Goal: Task Accomplishment & Management: Use online tool/utility

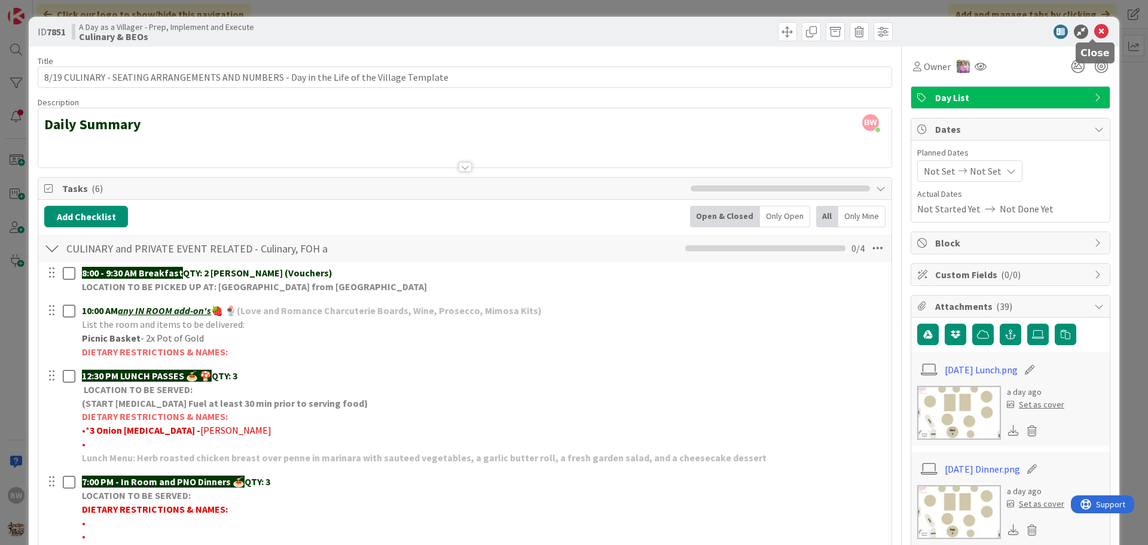
click at [1095, 29] on icon at bounding box center [1101, 32] width 14 height 14
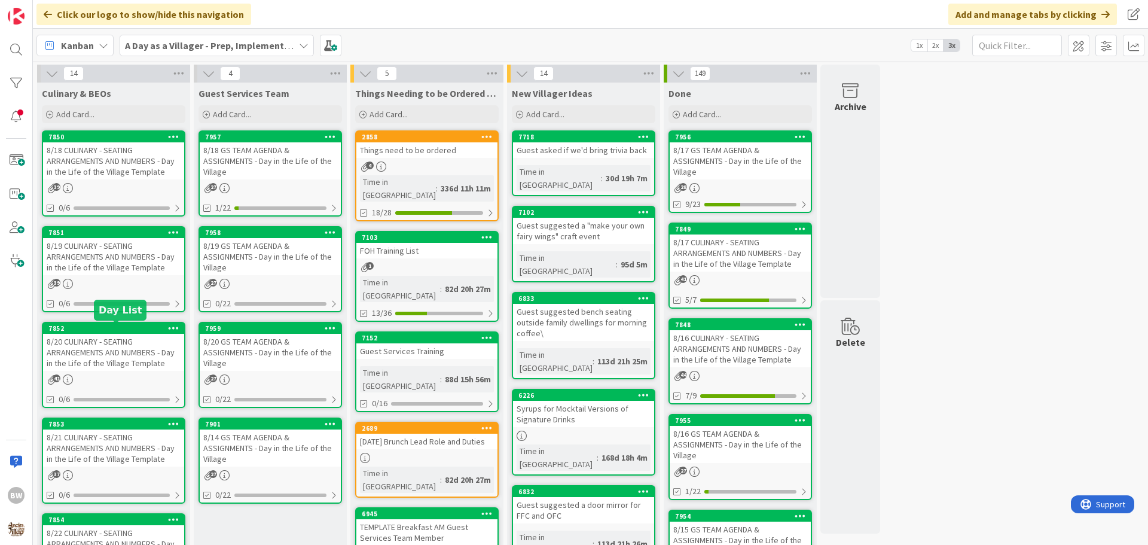
click at [111, 328] on div "7852" at bounding box center [116, 328] width 136 height 8
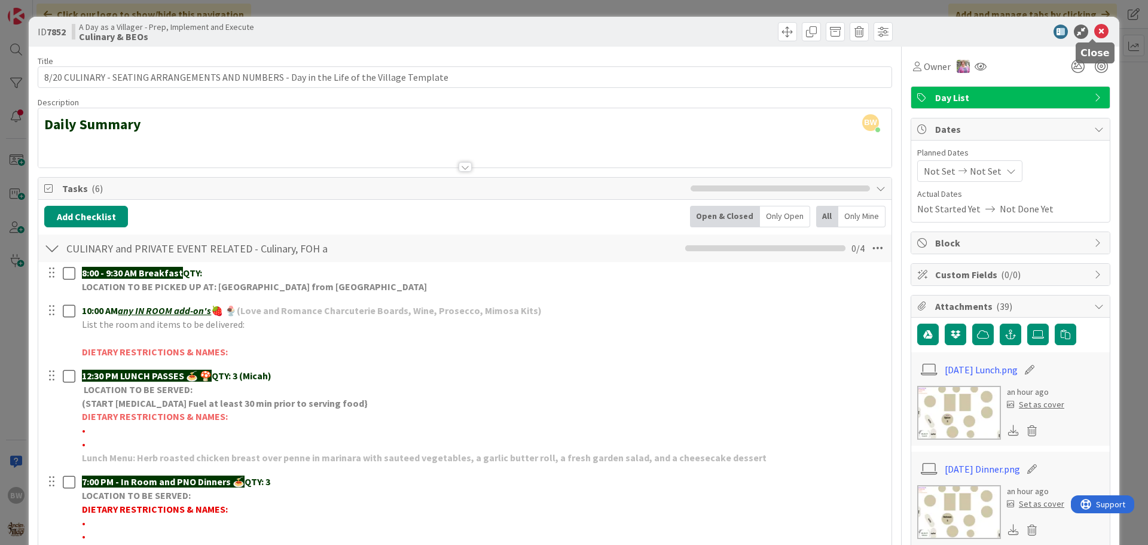
click at [1096, 30] on icon at bounding box center [1101, 32] width 14 height 14
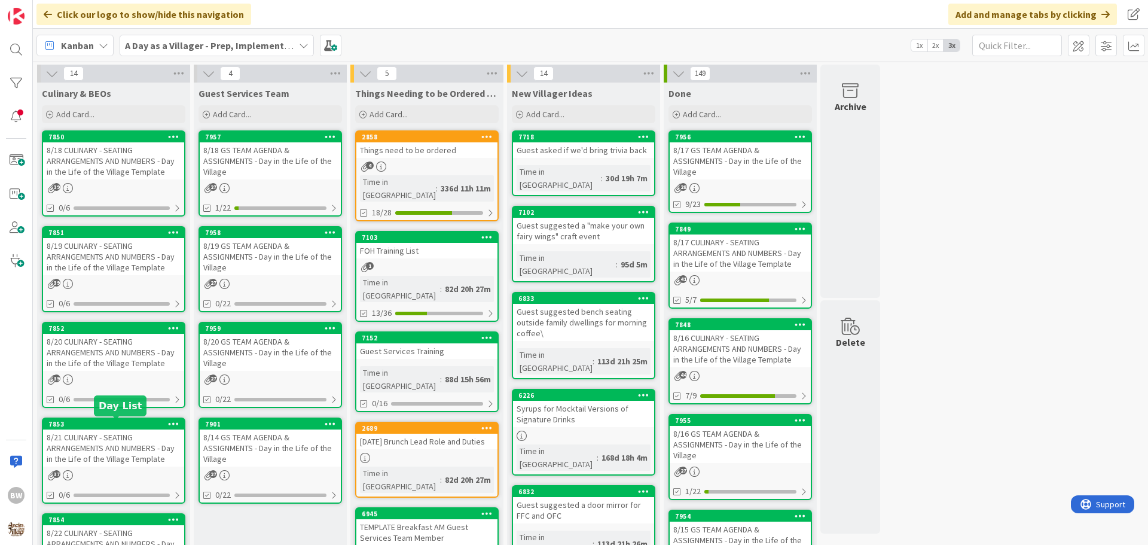
click at [96, 427] on div "7853" at bounding box center [116, 424] width 136 height 8
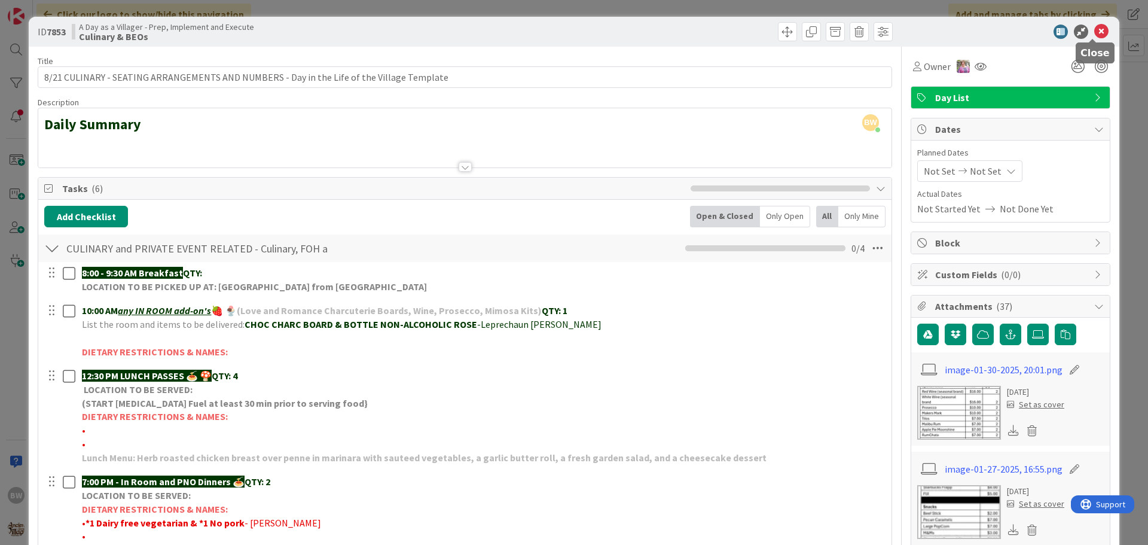
click at [1094, 26] on icon at bounding box center [1101, 32] width 14 height 14
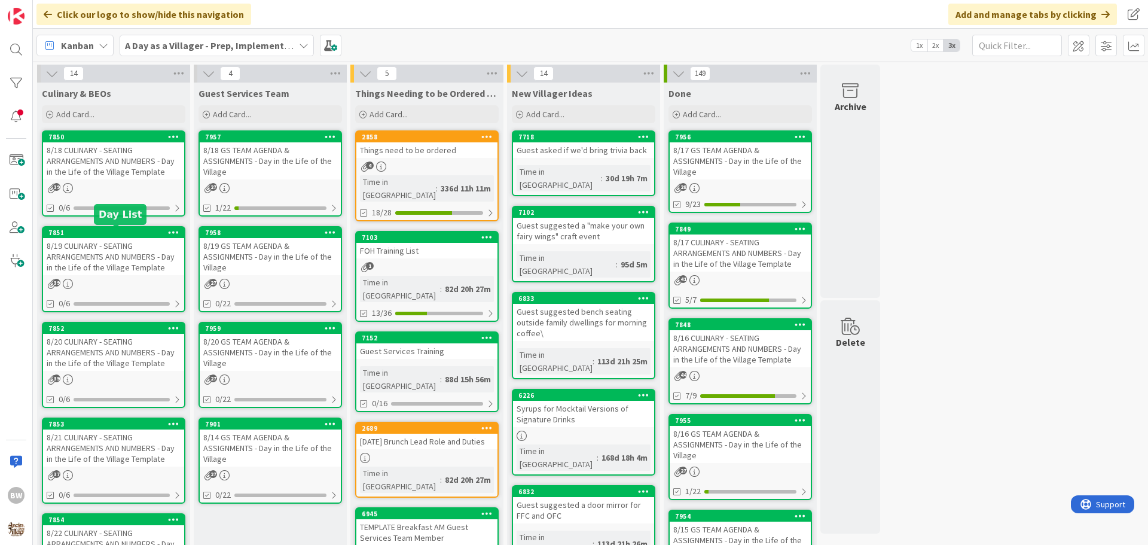
click at [114, 233] on div "7851" at bounding box center [116, 232] width 136 height 8
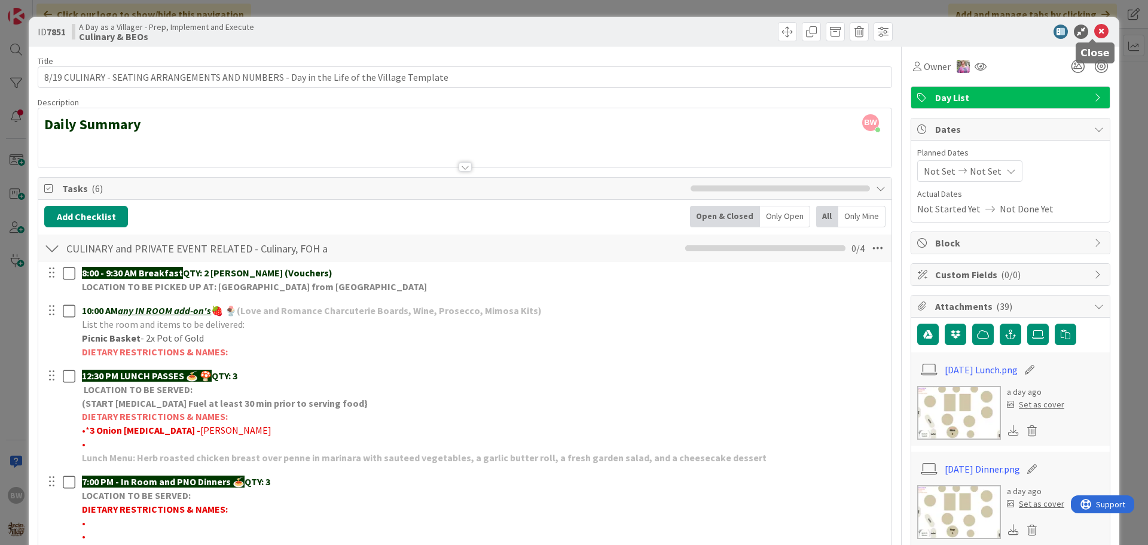
click at [1094, 31] on icon at bounding box center [1101, 32] width 14 height 14
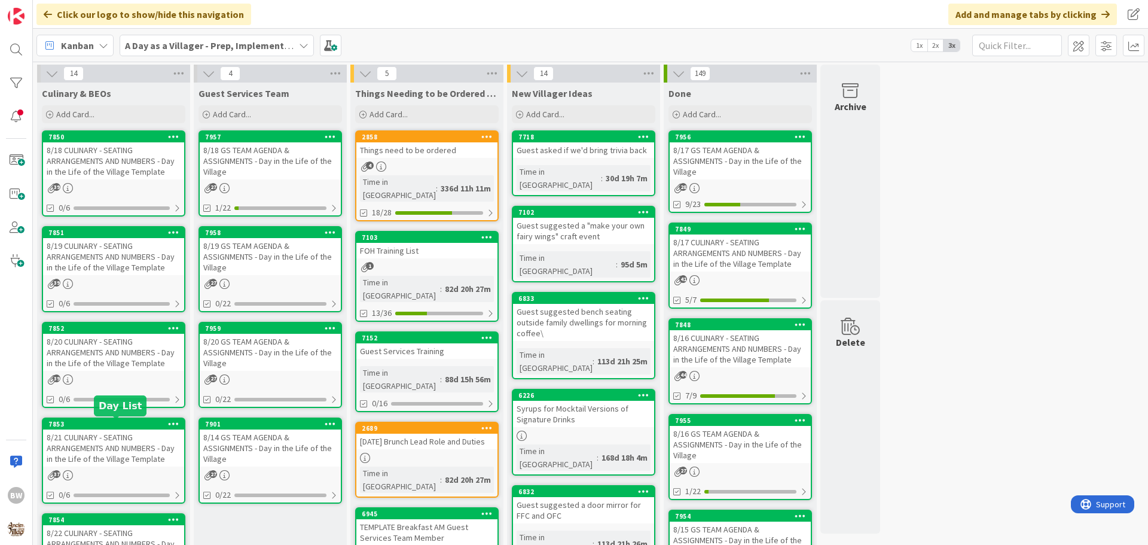
click at [116, 423] on div "7853" at bounding box center [116, 424] width 136 height 8
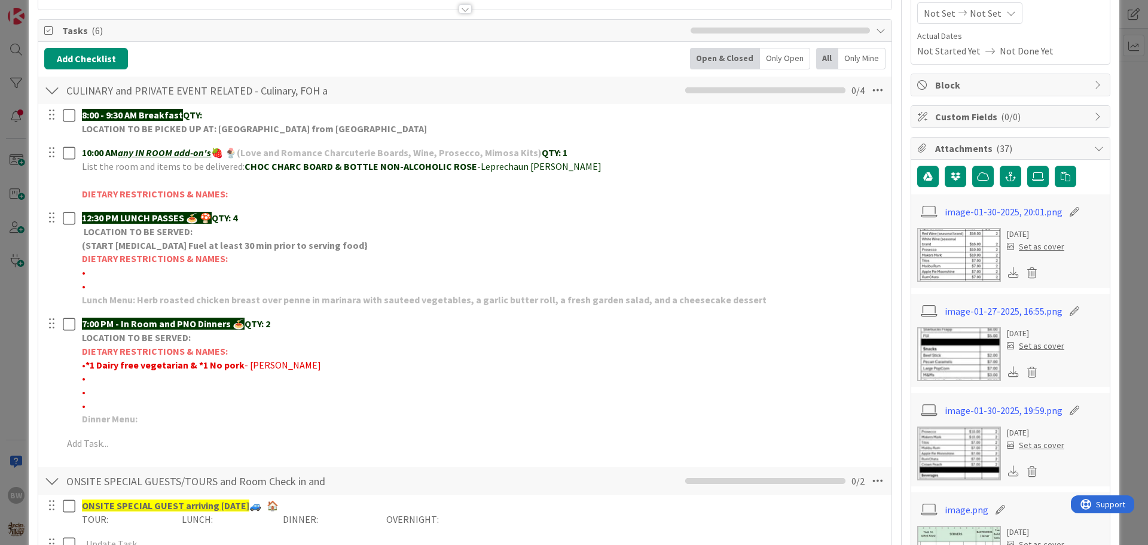
scroll to position [179, 0]
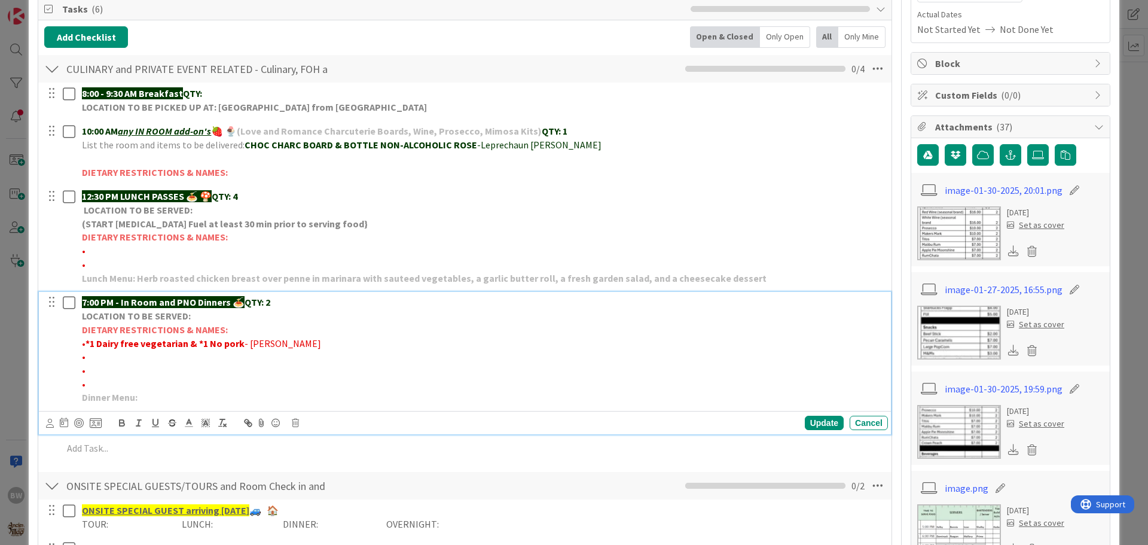
click at [185, 343] on strong "*1 Dairy free vegetarian & *1 No pork" at bounding box center [165, 343] width 159 height 12
click at [820, 423] on div "Update" at bounding box center [824, 423] width 39 height 14
click at [188, 344] on strong "*1 Dairy free vegetarian, unless chicken is the protein) & *1 No pork" at bounding box center [231, 343] width 291 height 12
click at [191, 343] on strong "*1 Dairy free vegetarian, unless chicken is the protein) & *1 No pork" at bounding box center [231, 343] width 291 height 12
click at [190, 341] on strong "*1 Dairy free vegetarian, (unless chicken is the protein) & *1 No pork" at bounding box center [233, 343] width 295 height 12
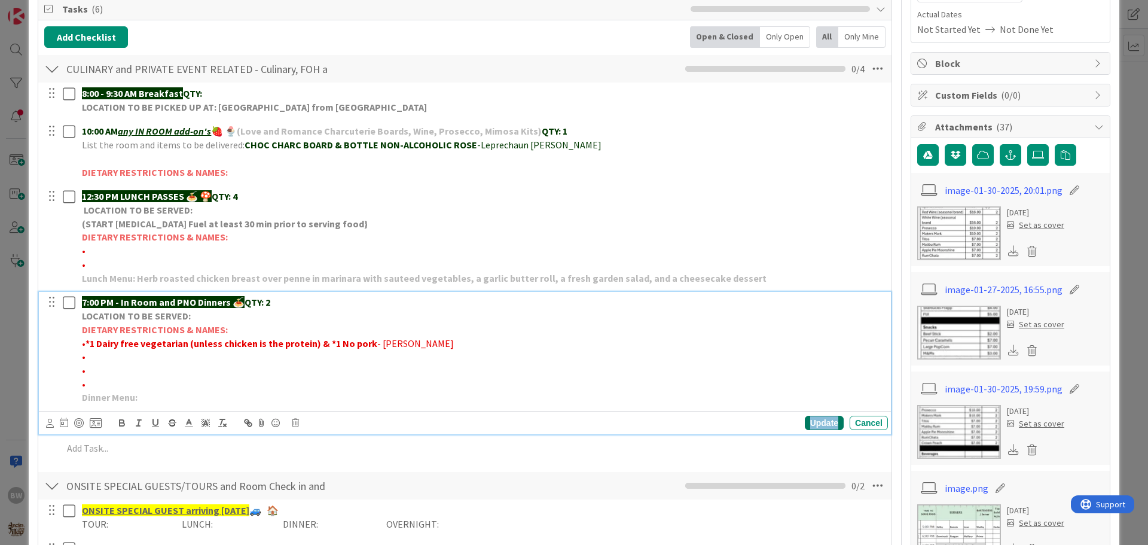
click at [816, 420] on div "Update" at bounding box center [824, 423] width 39 height 14
drag, startPoint x: 367, startPoint y: 344, endPoint x: 419, endPoint y: 312, distance: 61.6
click at [419, 312] on div "7:00 PM - In Room and PNO Dinners 🍝 QTY: 2 LOCATION TO BE SERVED: DIETARY RESTR…" at bounding box center [482, 350] width 811 height 116
click at [466, 349] on p "• *1 Dairy free vegetarian (unless chicken is the protein) & *1 No pork - LL [P…" at bounding box center [482, 344] width 801 height 14
drag, startPoint x: 86, startPoint y: 341, endPoint x: 313, endPoint y: 344, distance: 227.3
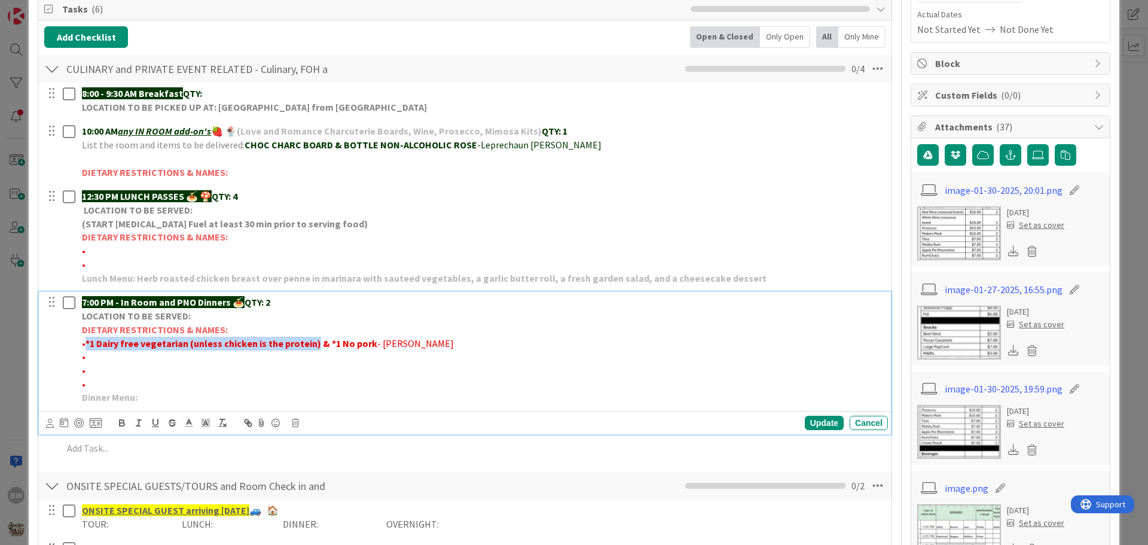
click at [313, 344] on strong "*1 Dairy free vegetarian (unless chicken is the protein) & *1 No pork" at bounding box center [232, 343] width 292 height 12
copy strong "*1 Dairy free vegetarian (unless chicken is the protein)"
click at [812, 422] on div "Update" at bounding box center [824, 423] width 39 height 14
drag, startPoint x: 274, startPoint y: 303, endPoint x: 268, endPoint y: 301, distance: 7.0
click at [268, 301] on p "7:00 PM - In Room and PNO Dinners 🍝 QTY: 2" at bounding box center [482, 302] width 801 height 14
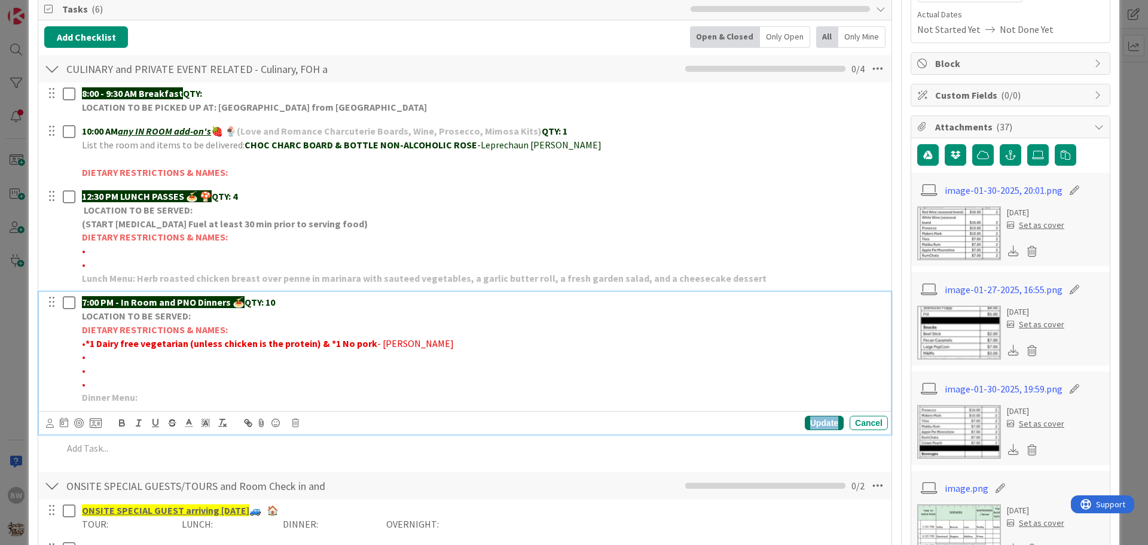
click at [815, 422] on div "Update" at bounding box center [824, 423] width 39 height 14
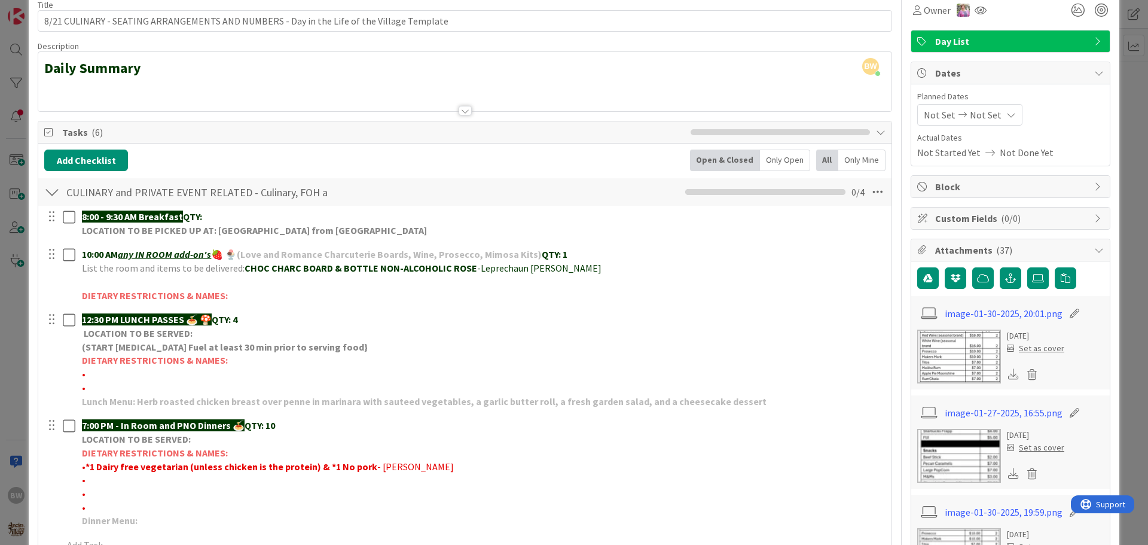
scroll to position [0, 0]
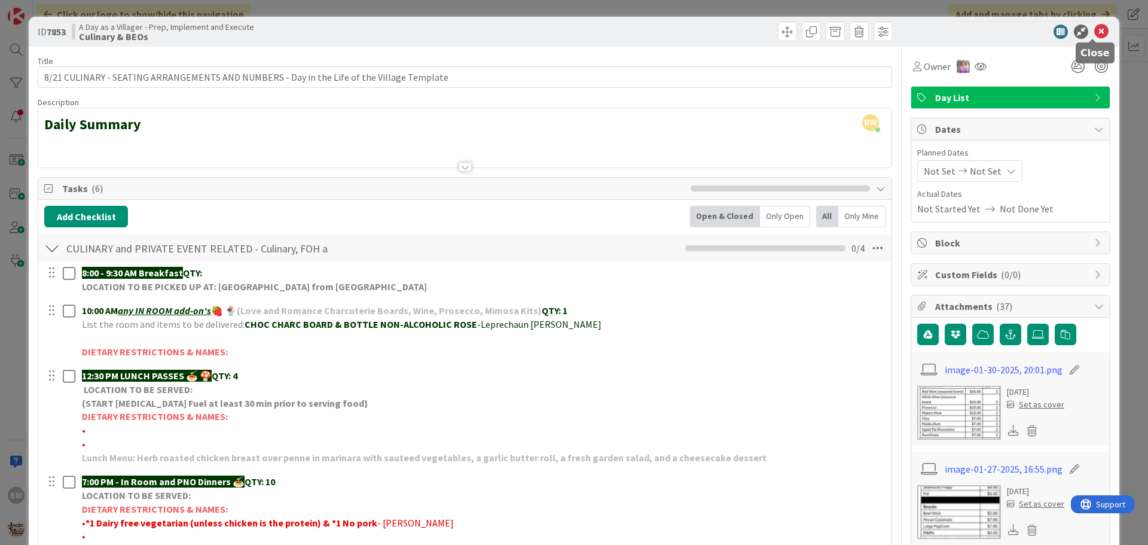
click at [1097, 29] on icon at bounding box center [1101, 32] width 14 height 14
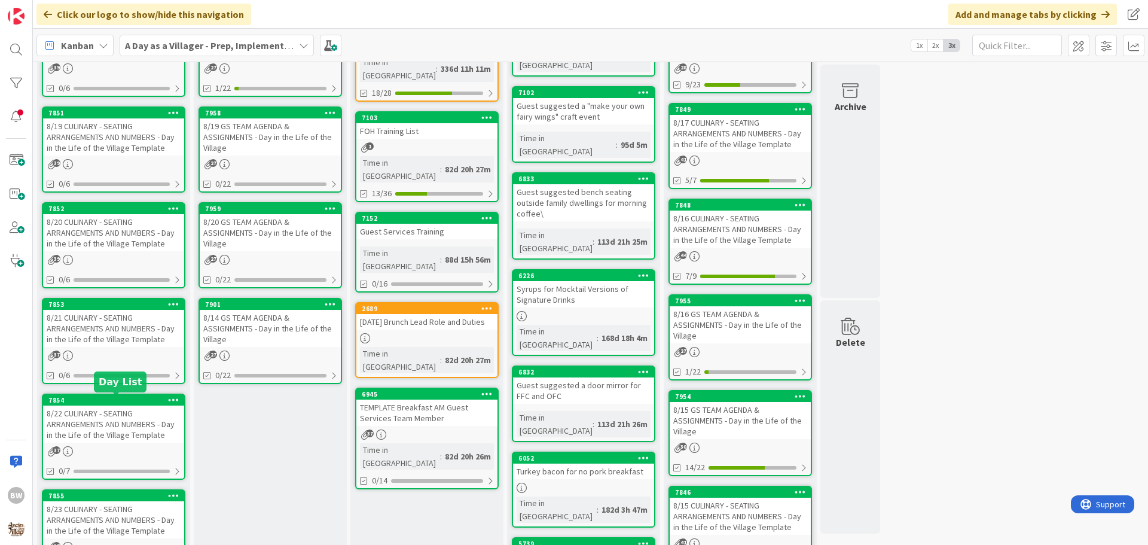
click at [98, 398] on div "7854" at bounding box center [116, 400] width 136 height 8
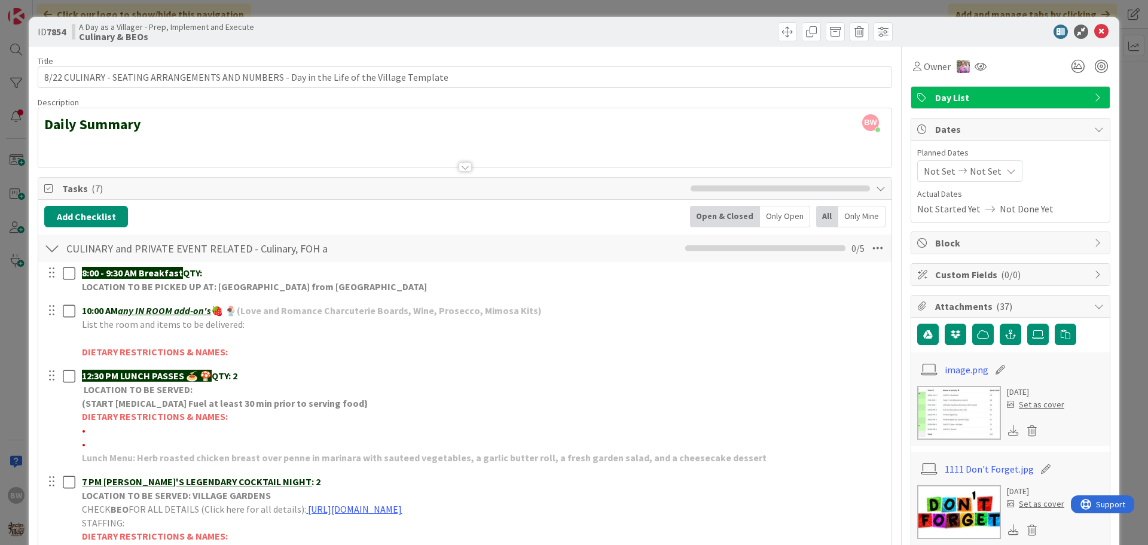
scroll to position [179, 0]
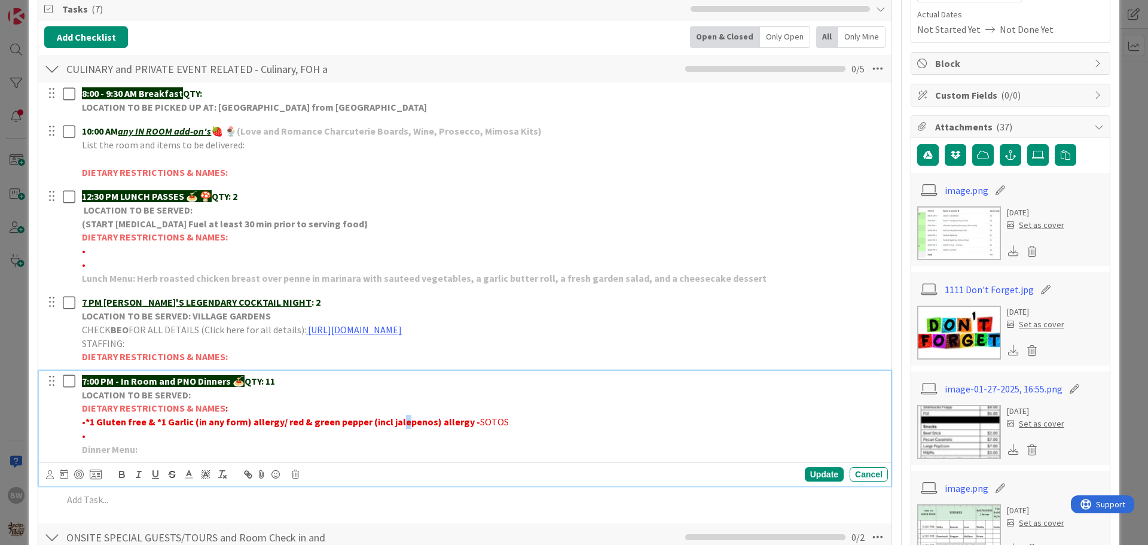
click at [397, 422] on strong "1 Gluten free & *1 Garlic (in any form) allergy/ red & green pepper (incl jalep…" at bounding box center [285, 422] width 390 height 12
click at [809, 474] on div "Update" at bounding box center [824, 474] width 39 height 14
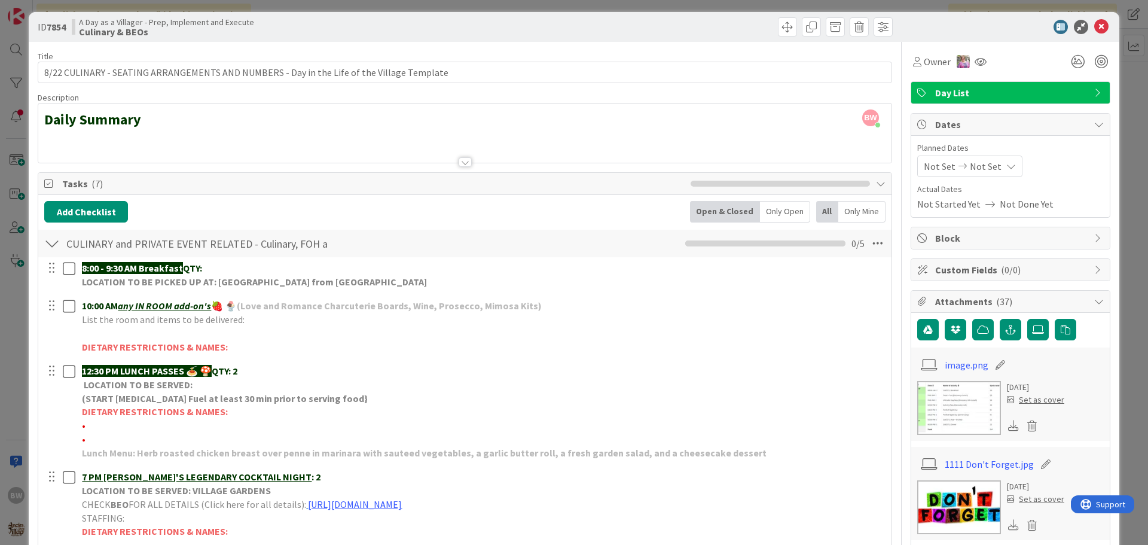
scroll to position [0, 0]
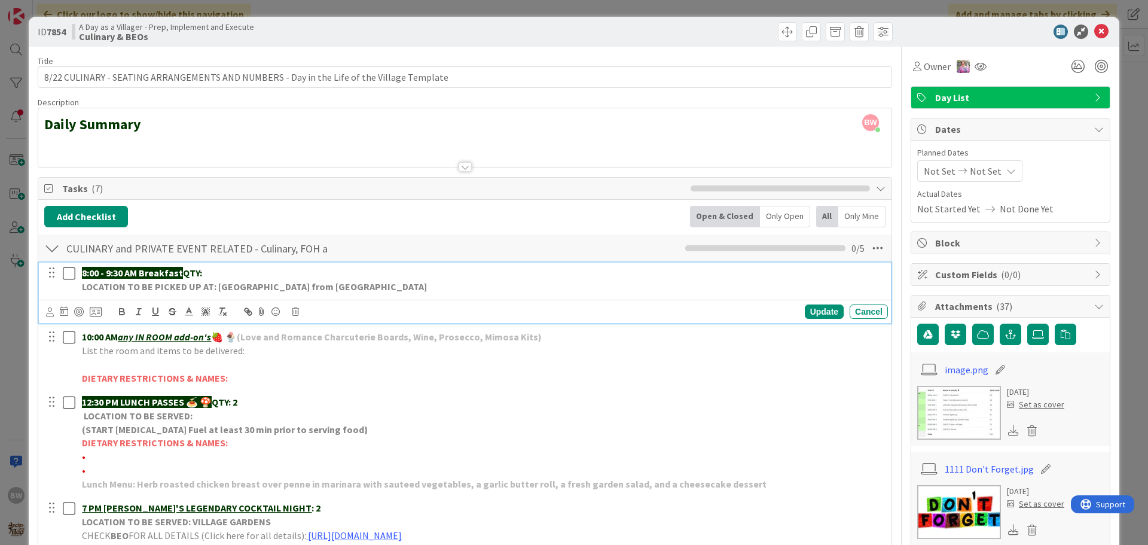
click at [212, 274] on p "8:00 - 9:30 AM Breakfast QTY:" at bounding box center [482, 273] width 801 height 14
click at [536, 41] on div at bounding box center [680, 31] width 425 height 19
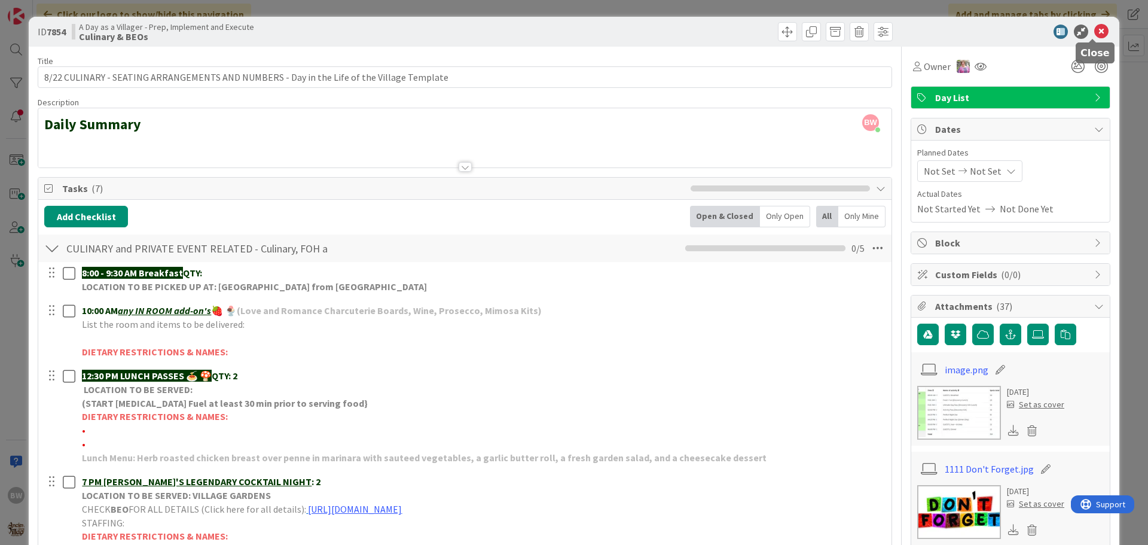
click at [1094, 30] on icon at bounding box center [1101, 32] width 14 height 14
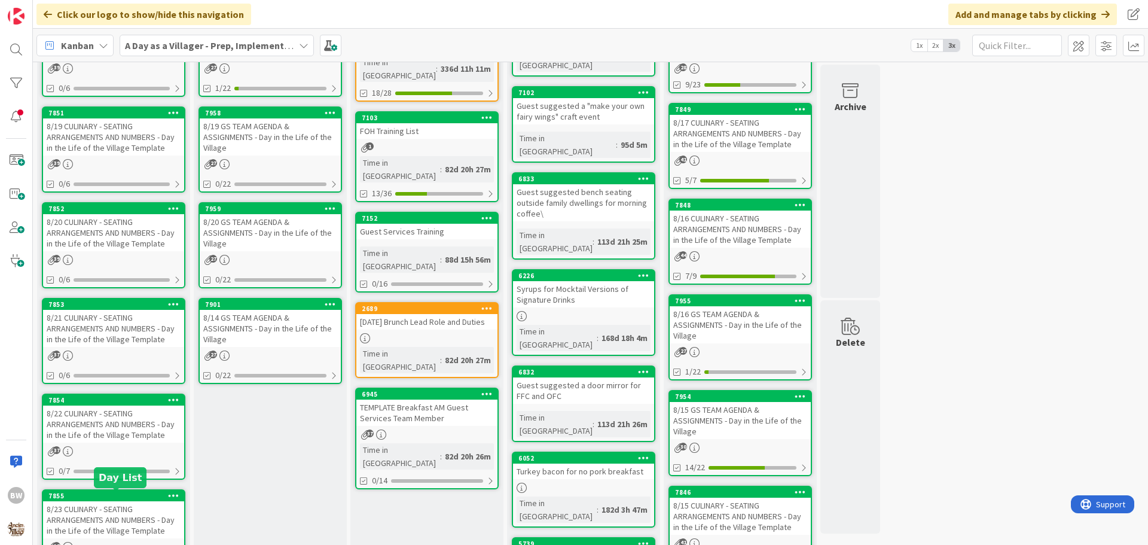
click at [108, 495] on div "7855" at bounding box center [116, 496] width 136 height 8
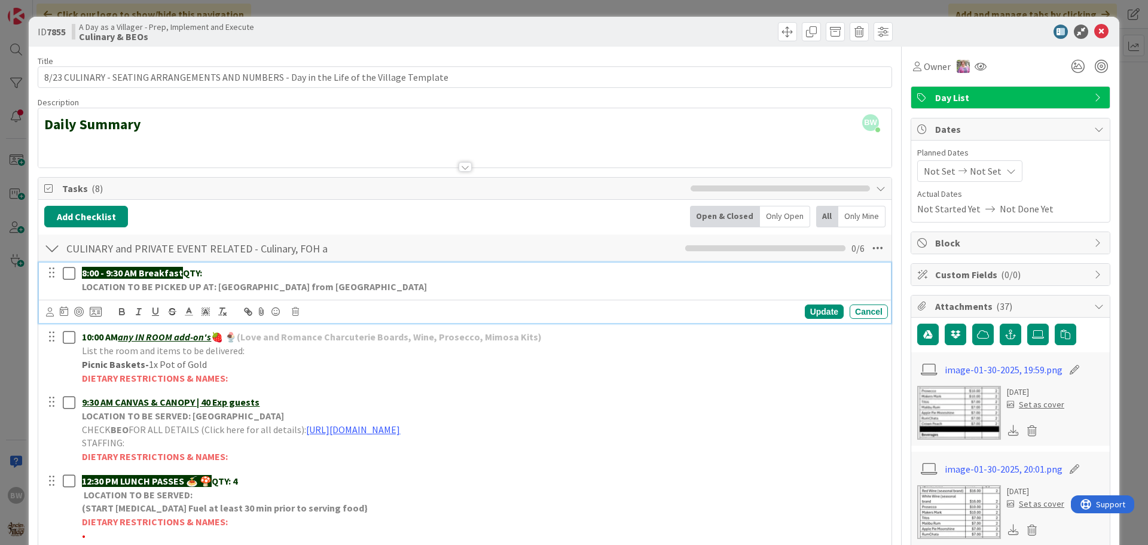
click at [233, 271] on p "8:00 - 9:30 AM Breakfast QTY:" at bounding box center [482, 273] width 801 height 14
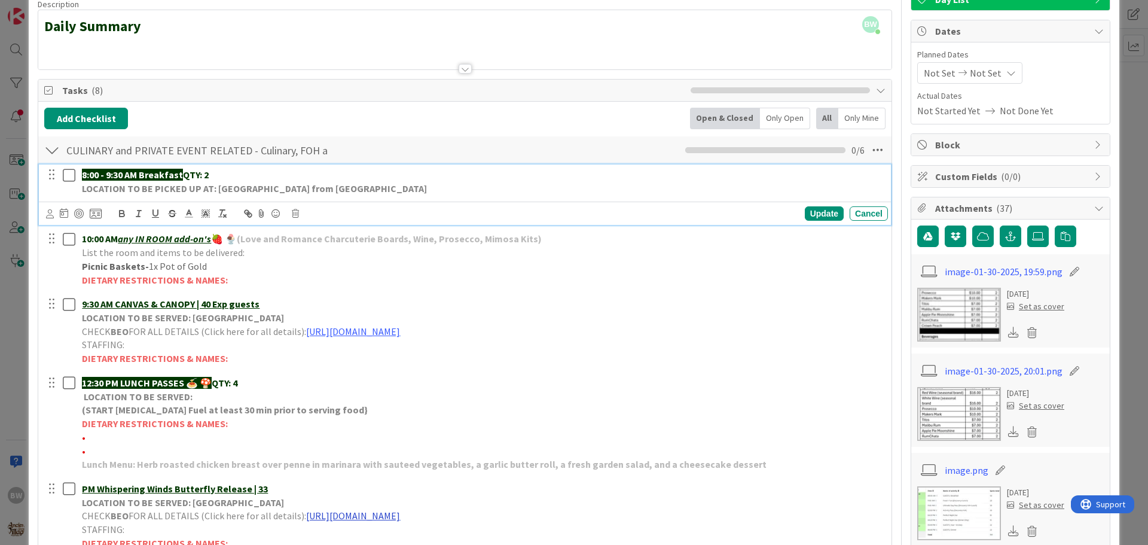
scroll to position [299, 0]
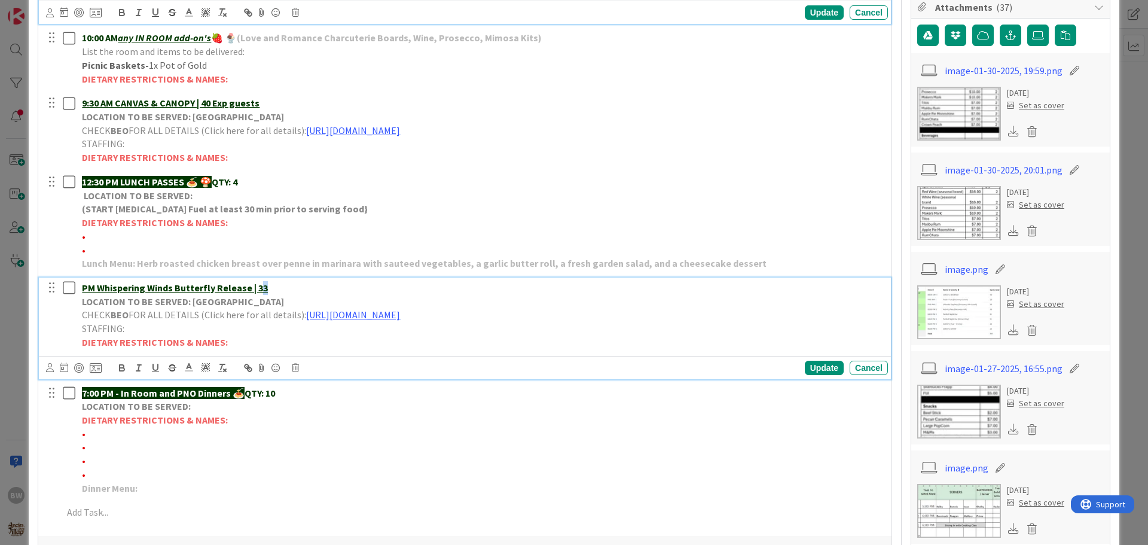
drag, startPoint x: 258, startPoint y: 286, endPoint x: 264, endPoint y: 284, distance: 6.4
click at [264, 284] on p "PM Whispering Winds Butterfly Release | 33" at bounding box center [482, 288] width 801 height 14
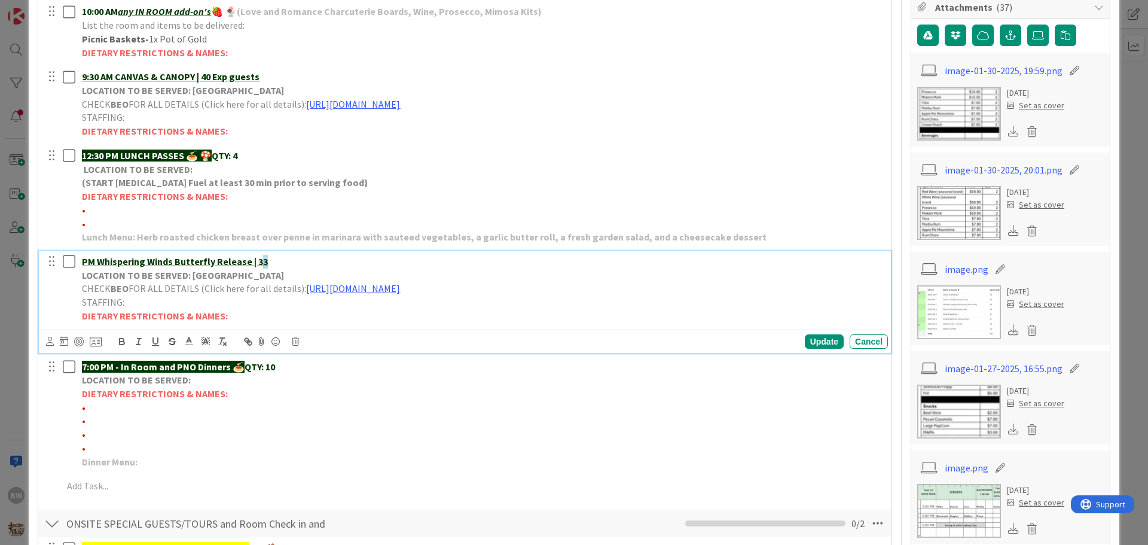
scroll to position [273, 0]
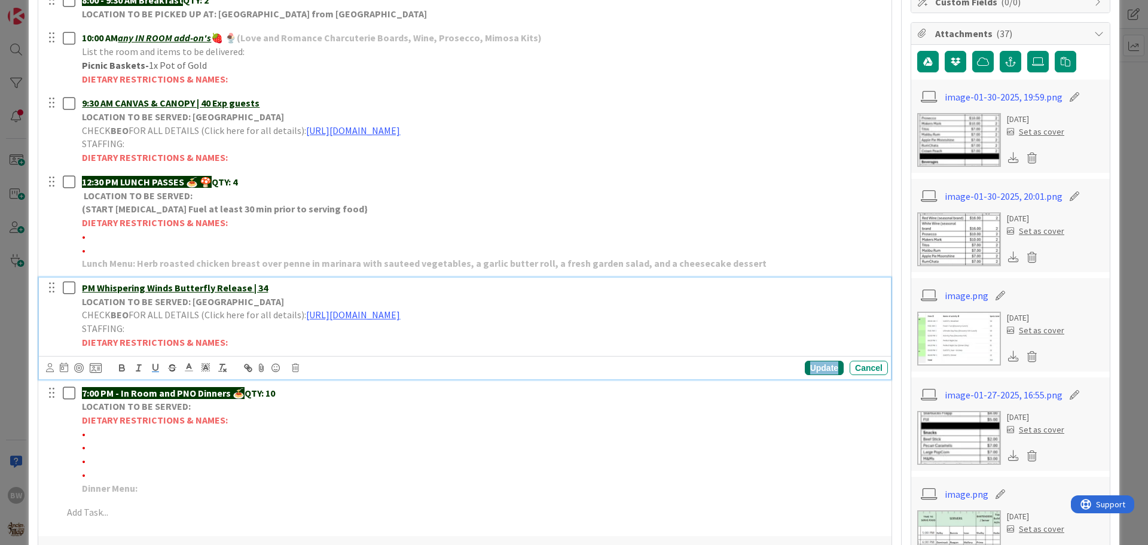
click at [810, 367] on div "Update" at bounding box center [824, 368] width 39 height 14
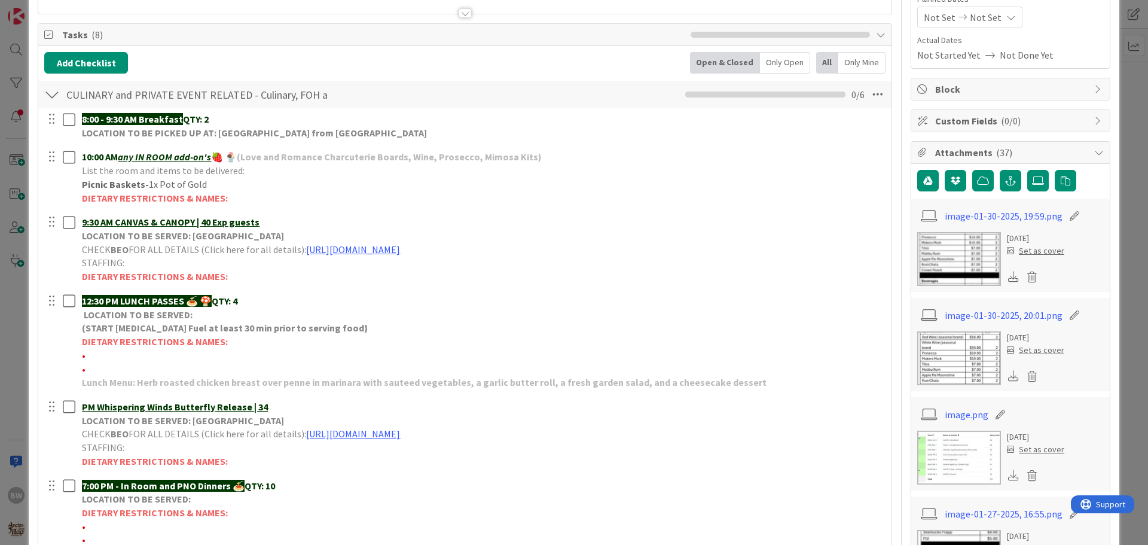
scroll to position [153, 0]
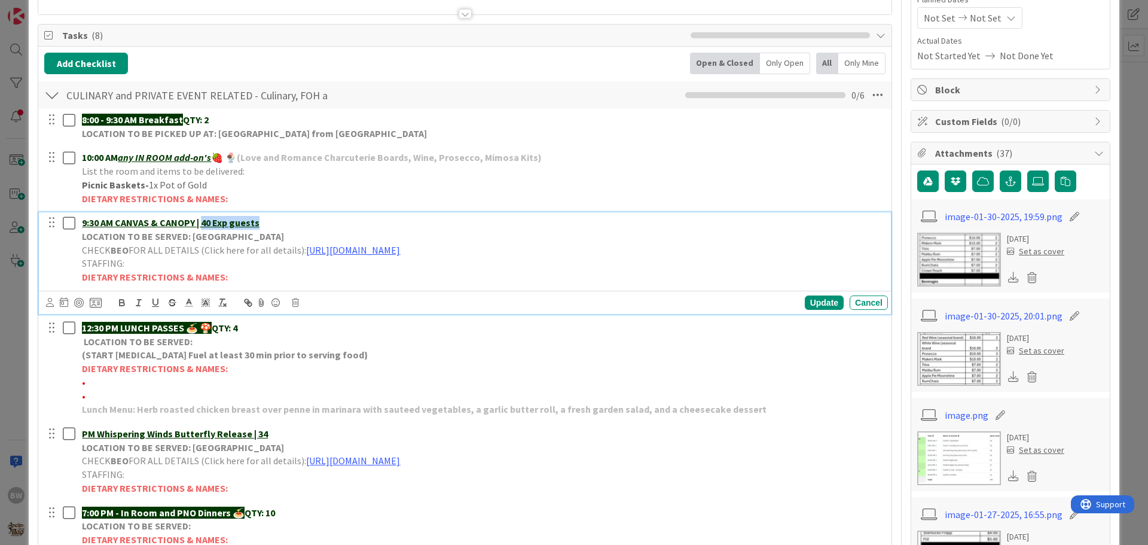
drag, startPoint x: 202, startPoint y: 222, endPoint x: 263, endPoint y: 222, distance: 61.0
click at [263, 222] on p "9:30 AM CANVAS & CANOPY | 40 Exp guests" at bounding box center [482, 223] width 801 height 14
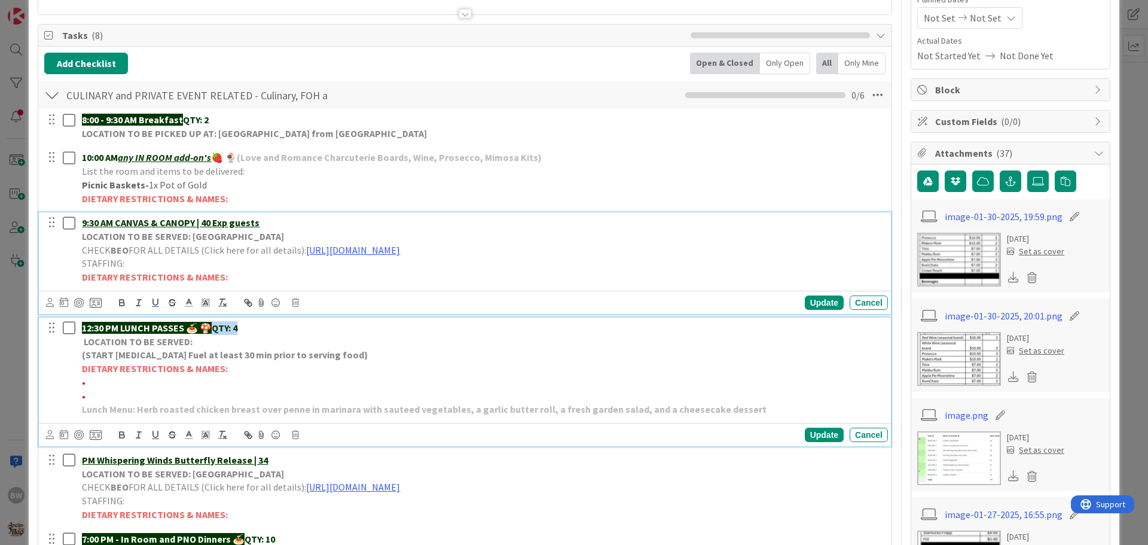
drag, startPoint x: 218, startPoint y: 328, endPoint x: 261, endPoint y: 328, distance: 43.1
click at [261, 328] on p "12:30 PM LUNCH PASSES 🍝 🍄 QTY: 4" at bounding box center [482, 328] width 801 height 14
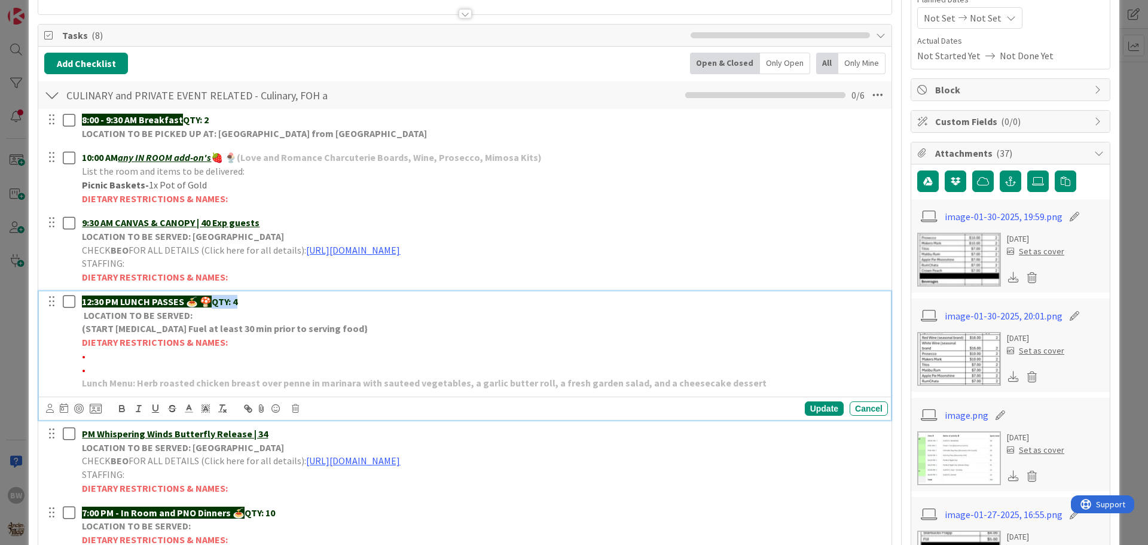
scroll to position [127, 0]
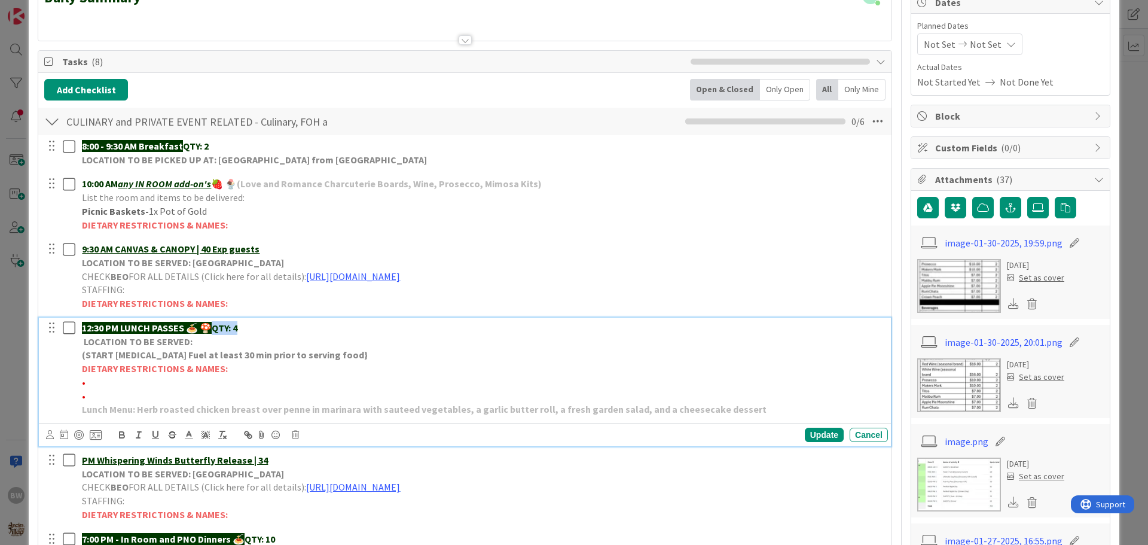
copy strong "QTY: 4"
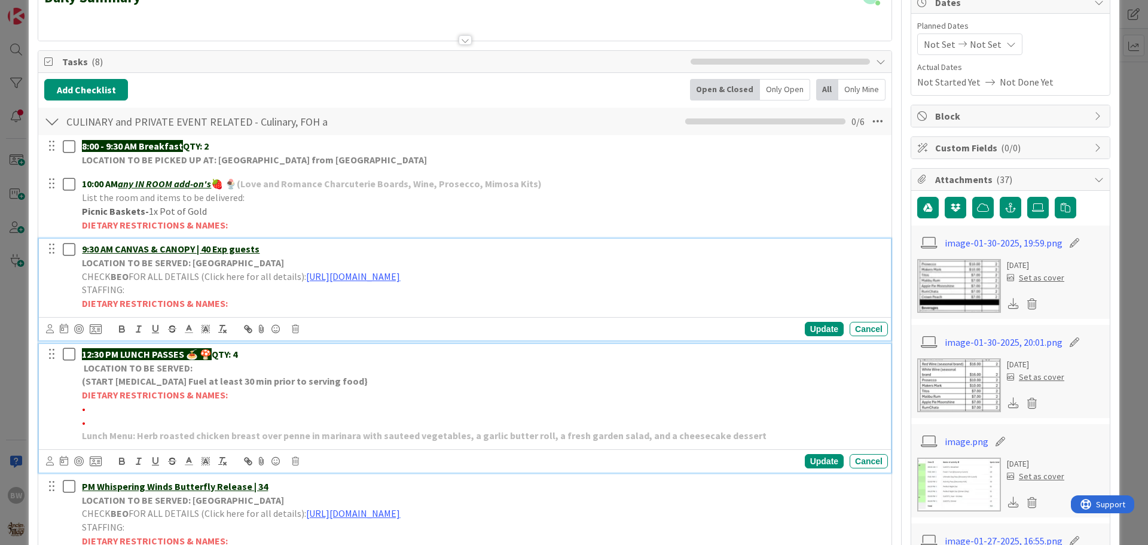
scroll to position [153, 0]
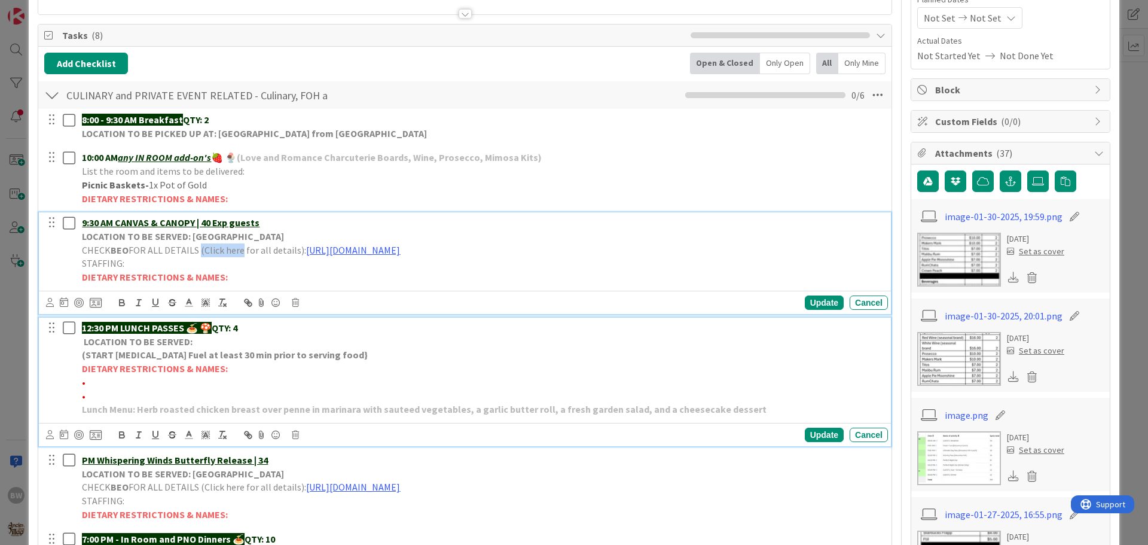
drag, startPoint x: 202, startPoint y: 249, endPoint x: 242, endPoint y: 248, distance: 40.1
click at [242, 248] on div "9:30 AM CANVAS & CANOPY | 40 Exp guests LOCATION TO BE SERVED: Village Gardens …" at bounding box center [482, 249] width 811 height 75
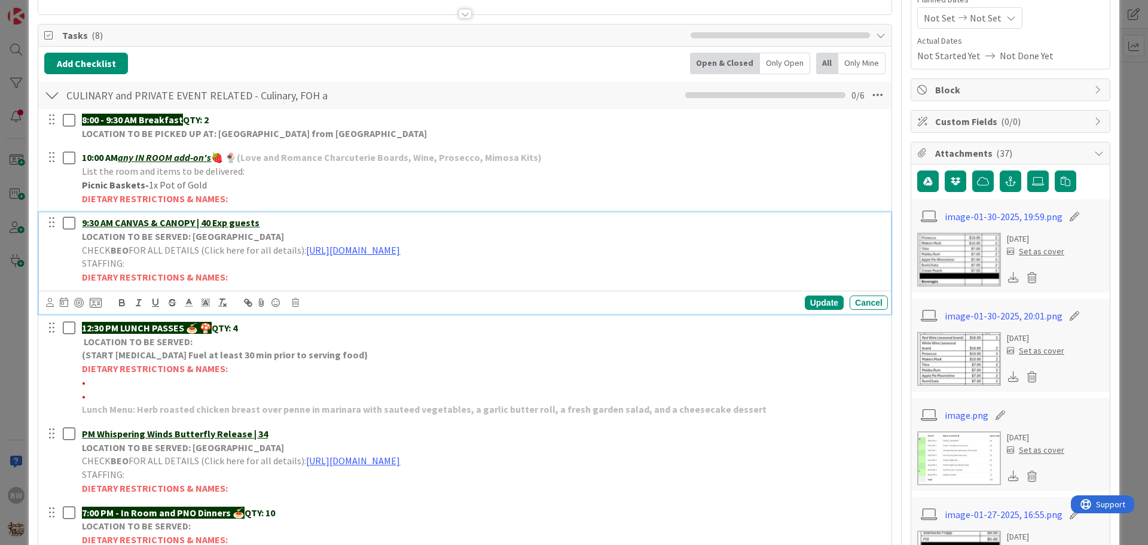
click at [255, 216] on p "9:30 AM CANVAS & CANOPY | 40 Exp guests" at bounding box center [482, 223] width 801 height 14
drag, startPoint x: 255, startPoint y: 219, endPoint x: 237, endPoint y: 219, distance: 18.5
click at [237, 219] on u "9:30 AM CANVAS & CANOPY | 40 Exp guests" at bounding box center [171, 222] width 178 height 12
click at [257, 223] on u "9:30 AM CANVAS & CANOPY | 40 Exp guests" at bounding box center [171, 222] width 178 height 12
drag, startPoint x: 257, startPoint y: 223, endPoint x: 203, endPoint y: 219, distance: 53.4
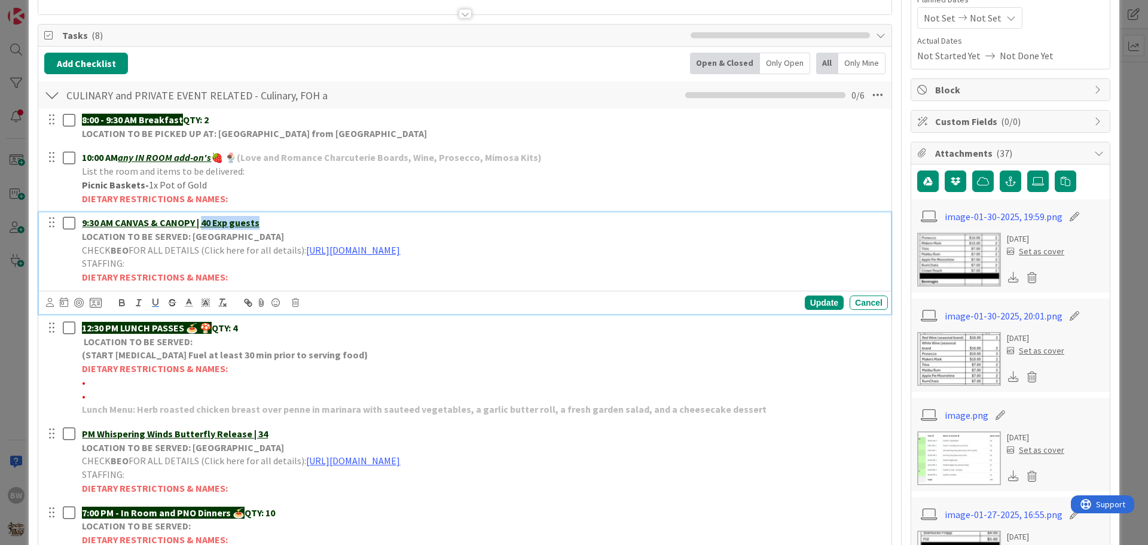
click at [203, 219] on u "9:30 AM CANVAS & CANOPY | 40 Exp guests" at bounding box center [171, 222] width 178 height 12
paste div
click at [221, 221] on strong "9:30 AM CANVAS & CANOPY | QTY: 4" at bounding box center [153, 222] width 143 height 12
click at [809, 297] on div "Update" at bounding box center [824, 302] width 39 height 14
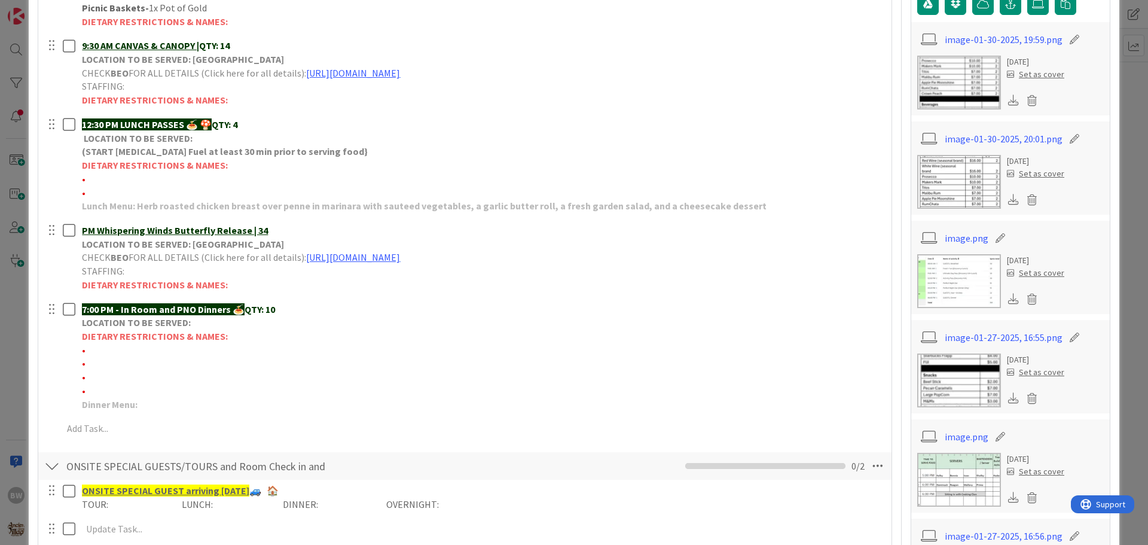
scroll to position [332, 0]
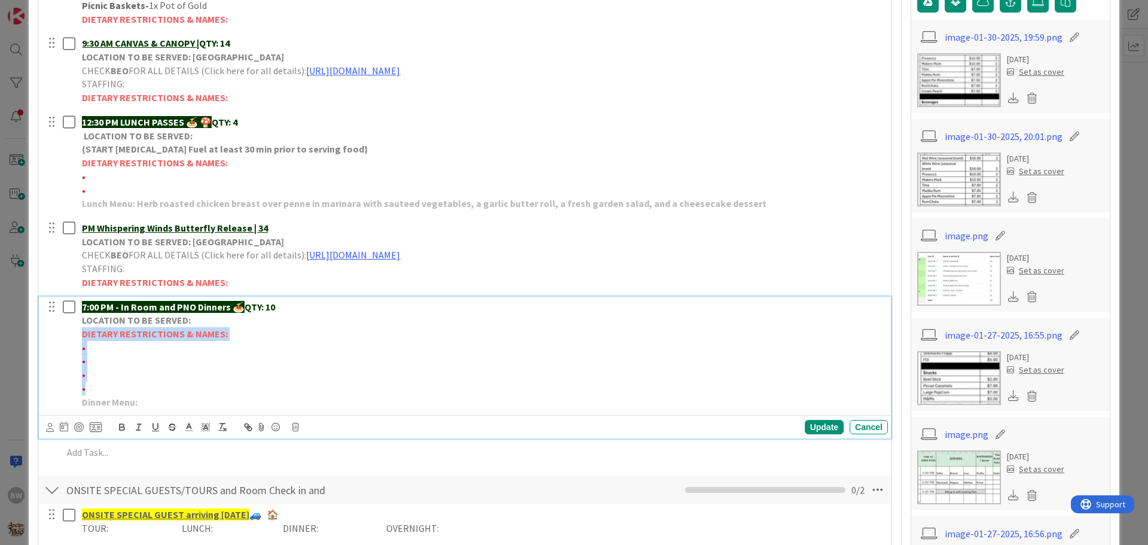
drag, startPoint x: 90, startPoint y: 390, endPoint x: 75, endPoint y: 337, distance: 55.1
click at [75, 337] on div "7:00 PM - In Room and PNO Dinners 🍝 QTY: 10 LOCATION TO BE SERVED: DIETARY REST…" at bounding box center [466, 355] width 844 height 116
copy div "DIETARY RESTRICTIONS & NAMES: • • • •"
click at [812, 425] on div "Update" at bounding box center [824, 427] width 39 height 14
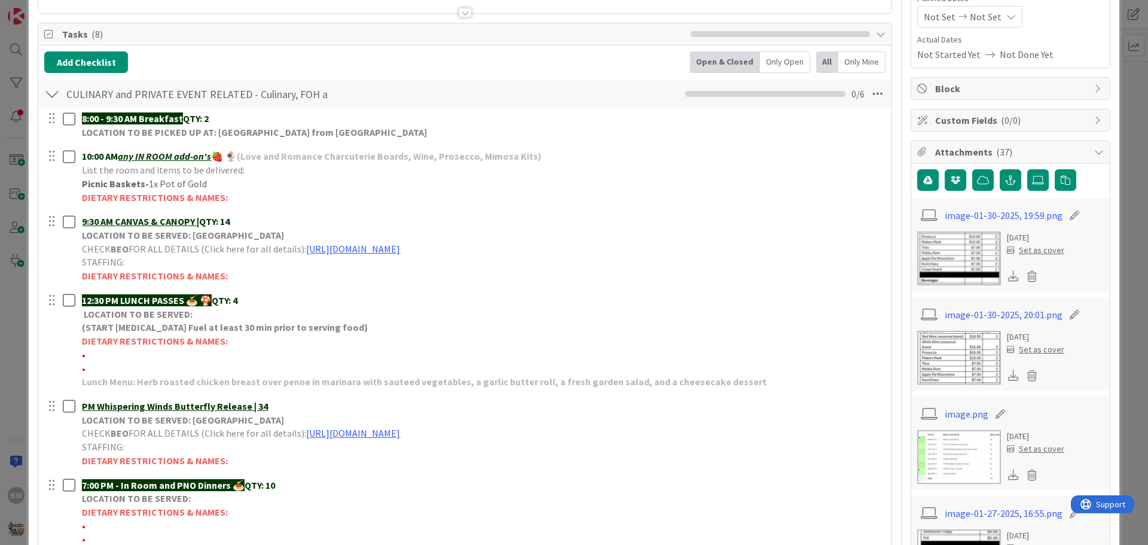
scroll to position [153, 0]
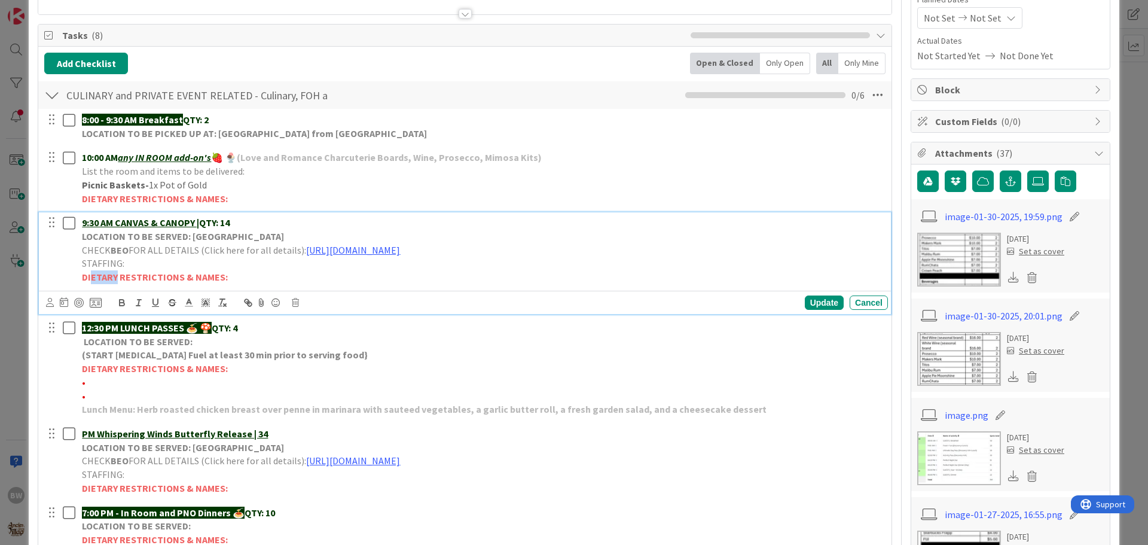
drag, startPoint x: 98, startPoint y: 275, endPoint x: 115, endPoint y: 275, distance: 17.3
click at [115, 275] on strong "DIETARY RESTRICTIONS & NAMES:" at bounding box center [155, 277] width 146 height 12
click at [258, 276] on p "DIETARY RESTRICTIONS & NAMES:" at bounding box center [482, 277] width 801 height 14
drag, startPoint x: 85, startPoint y: 279, endPoint x: 228, endPoint y: 279, distance: 143.5
click at [228, 279] on div "9:30 AM CANVAS & CANOPY | QTY: 14 LOCATION TO BE SERVED: Village Gardens CHECK …" at bounding box center [482, 249] width 811 height 75
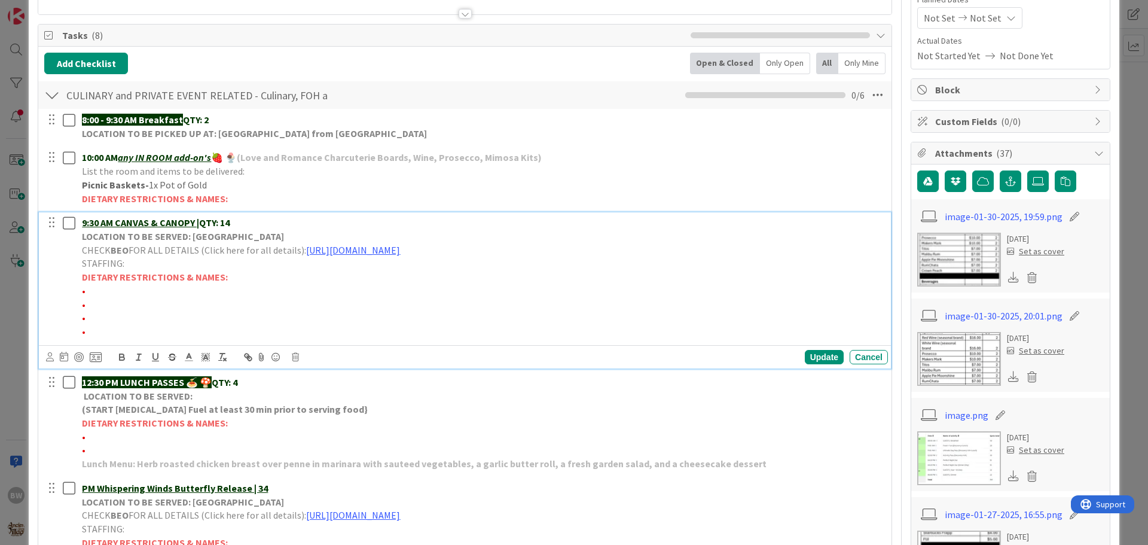
click at [97, 287] on p "•" at bounding box center [482, 291] width 801 height 14
click at [87, 309] on p "•" at bounding box center [482, 305] width 801 height 14
drag, startPoint x: 155, startPoint y: 289, endPoint x: 86, endPoint y: 292, distance: 70.0
click at [86, 292] on span "•*1 Banana allergy -FORD" at bounding box center [134, 291] width 105 height 12
click at [120, 357] on icon "button" at bounding box center [122, 358] width 5 height 3
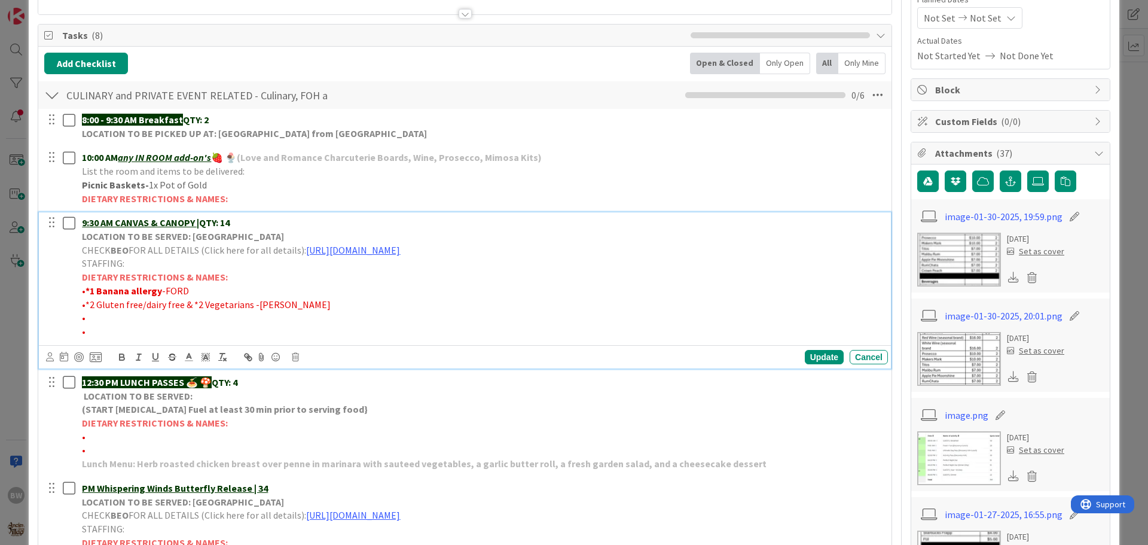
click at [246, 304] on span "•*2 Gluten free/dairy free & *2 Vegetarians -[PERSON_NAME]" at bounding box center [206, 304] width 249 height 12
drag, startPoint x: 246, startPoint y: 304, endPoint x: 85, endPoint y: 301, distance: 160.9
click at [85, 301] on span "•*2 Gluten free/dairy free & *2 Vegetarians -[PERSON_NAME]" at bounding box center [206, 304] width 249 height 12
click at [120, 355] on icon "button" at bounding box center [122, 355] width 4 height 3
click at [468, 279] on p "DIETARY RESTRICTIONS & NAMES:" at bounding box center [482, 277] width 801 height 14
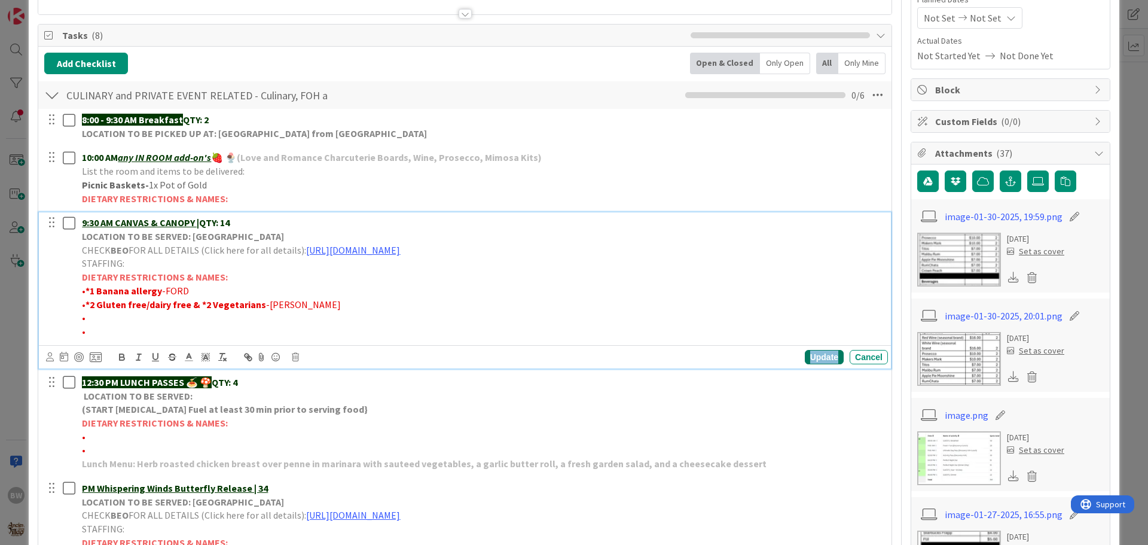
click at [816, 355] on div "Update" at bounding box center [824, 357] width 39 height 14
drag, startPoint x: 202, startPoint y: 221, endPoint x: 238, endPoint y: 222, distance: 35.9
click at [238, 222] on p "9:30 AM CANVAS & CANOPY | QTY: 14" at bounding box center [482, 223] width 801 height 14
copy strong "QTY: 14"
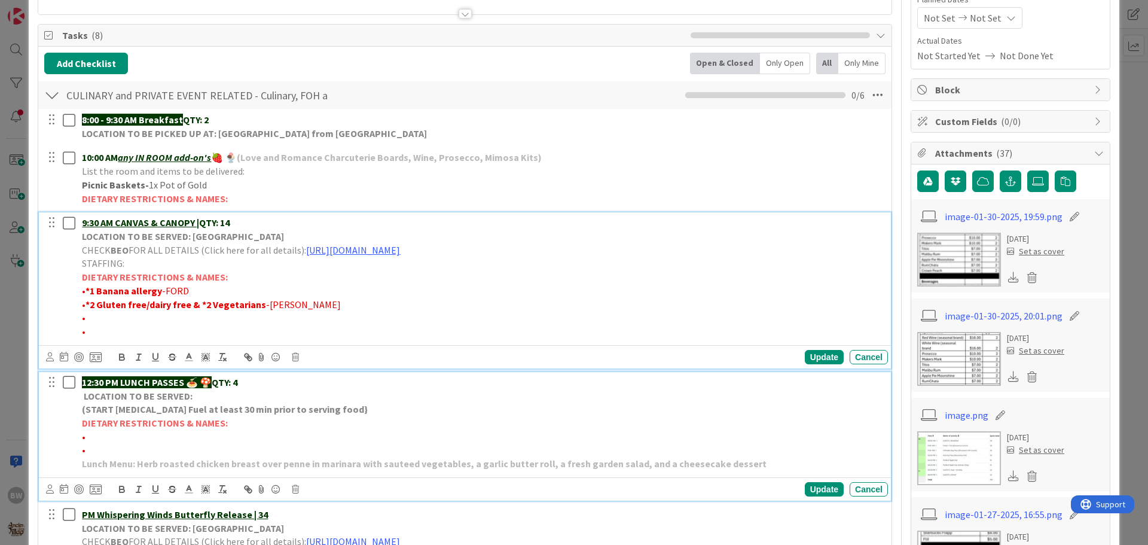
click at [223, 380] on strong "QTY: 4" at bounding box center [225, 382] width 26 height 12
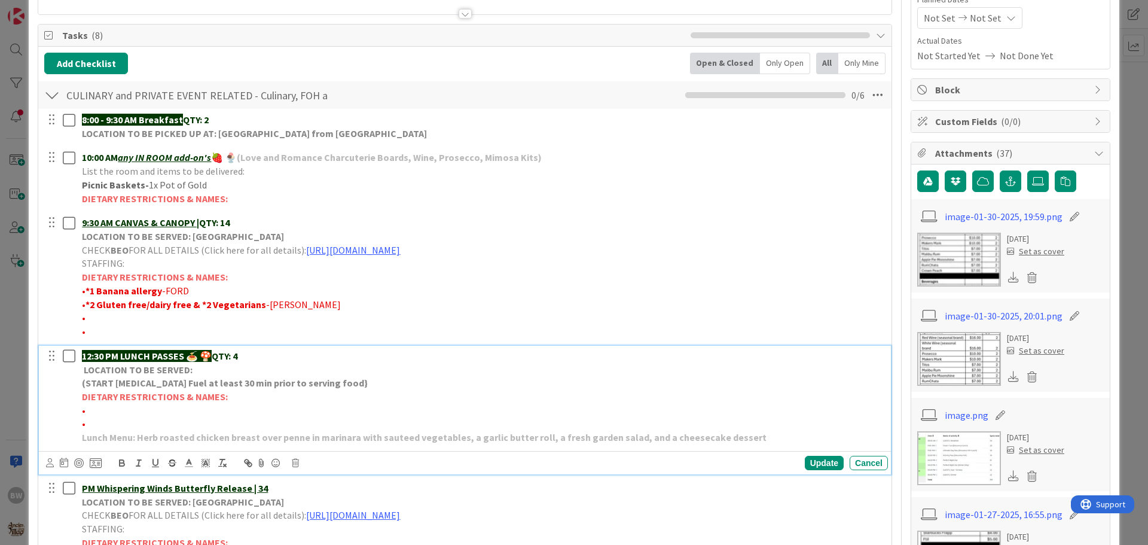
scroll to position [127, 0]
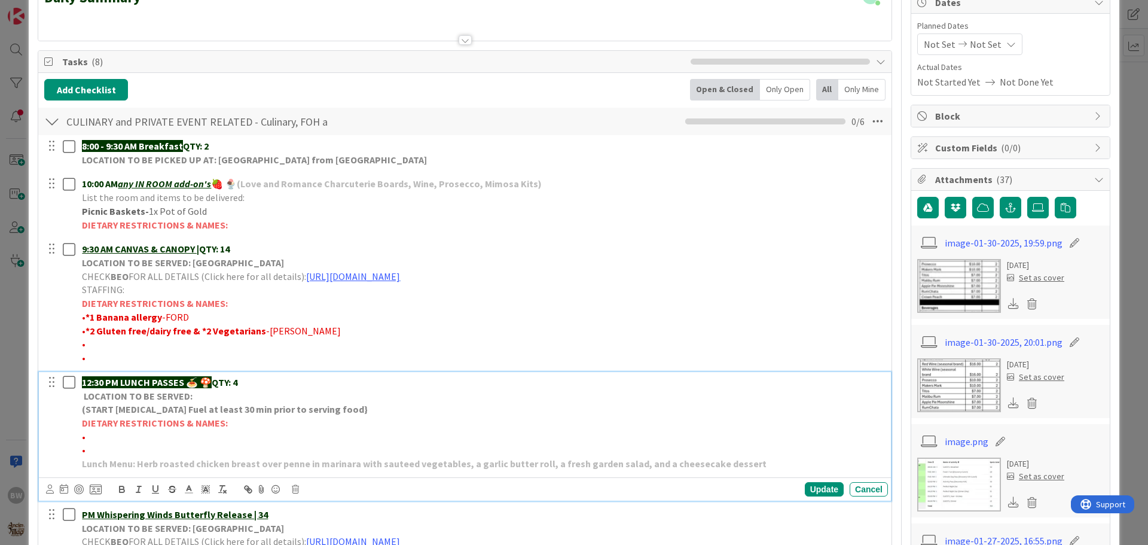
click at [243, 382] on p "12:30 PM LUNCH PASSES 🍝 🍄 QTY: 4" at bounding box center [482, 383] width 801 height 14
click at [237, 382] on strong "QTY: 4" at bounding box center [225, 382] width 26 height 12
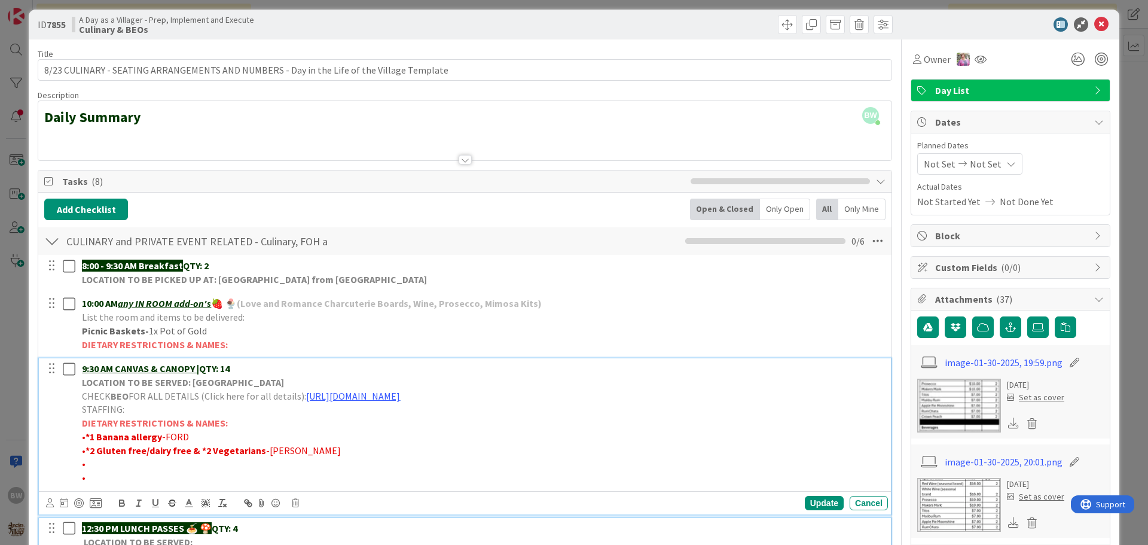
scroll to position [33, 0]
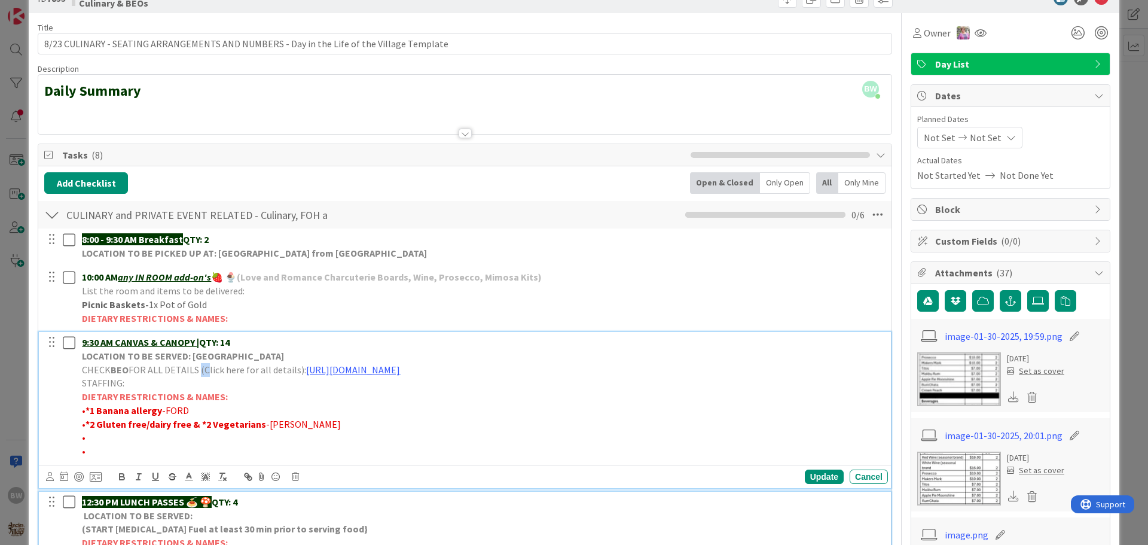
drag, startPoint x: 200, startPoint y: 369, endPoint x: 209, endPoint y: 367, distance: 8.6
click at [209, 367] on div "9:30 AM CANVAS & CANOPY | QTY: 14 LOCATION TO BE SERVED: Village Gardens CHECK …" at bounding box center [482, 396] width 811 height 129
click at [202, 338] on strong "9:30 AM CANVAS & CANOPY | QTY: 14" at bounding box center [156, 342] width 148 height 12
drag, startPoint x: 202, startPoint y: 338, endPoint x: 242, endPoint y: 338, distance: 40.1
click at [242, 338] on p "9:30 AM CANVAS & CANOPY | QTY: 14" at bounding box center [482, 342] width 801 height 14
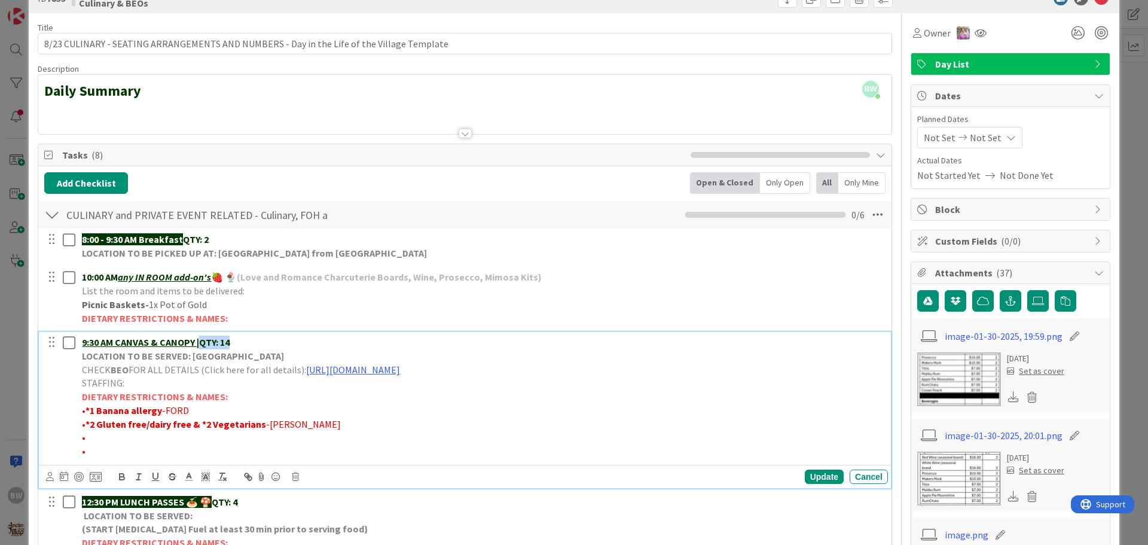
copy strong "QTY: 14"
click at [805, 472] on div "Update" at bounding box center [824, 476] width 39 height 14
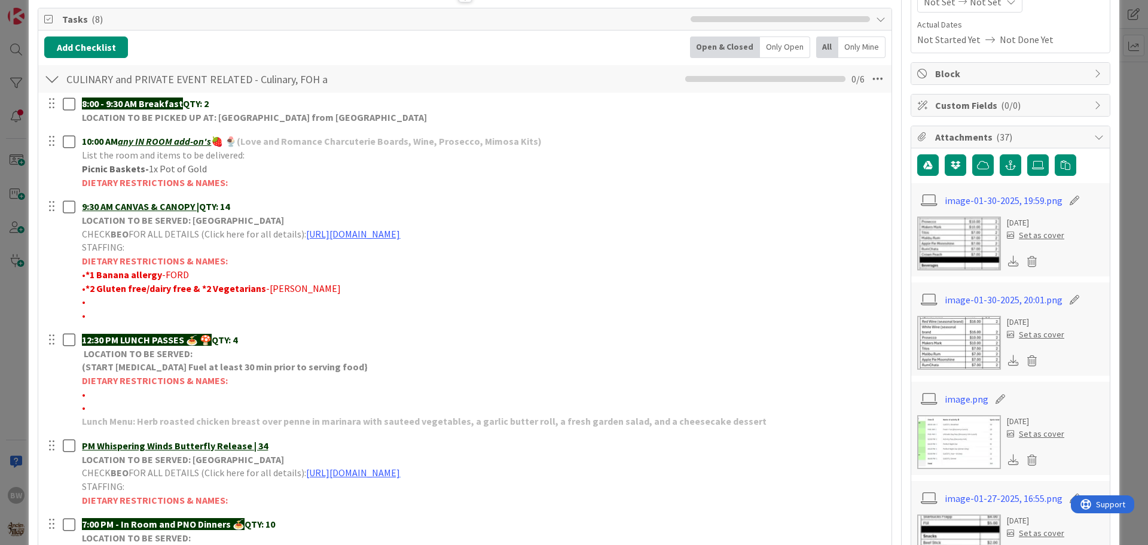
scroll to position [273, 0]
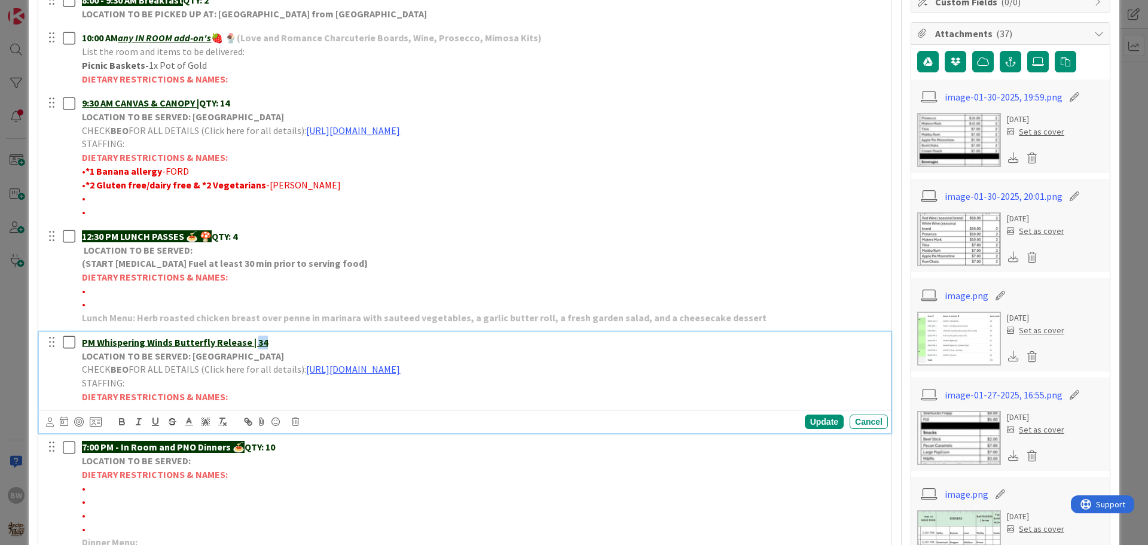
drag, startPoint x: 252, startPoint y: 338, endPoint x: 268, endPoint y: 338, distance: 15.5
click at [268, 338] on p "PM Whispering Winds Butterfly Release | 34" at bounding box center [482, 342] width 801 height 14
click at [274, 343] on strong "PM Whispering Winds Butterfly Release | QTY: 14" at bounding box center [184, 342] width 205 height 12
click at [816, 422] on div "Update" at bounding box center [824, 421] width 39 height 14
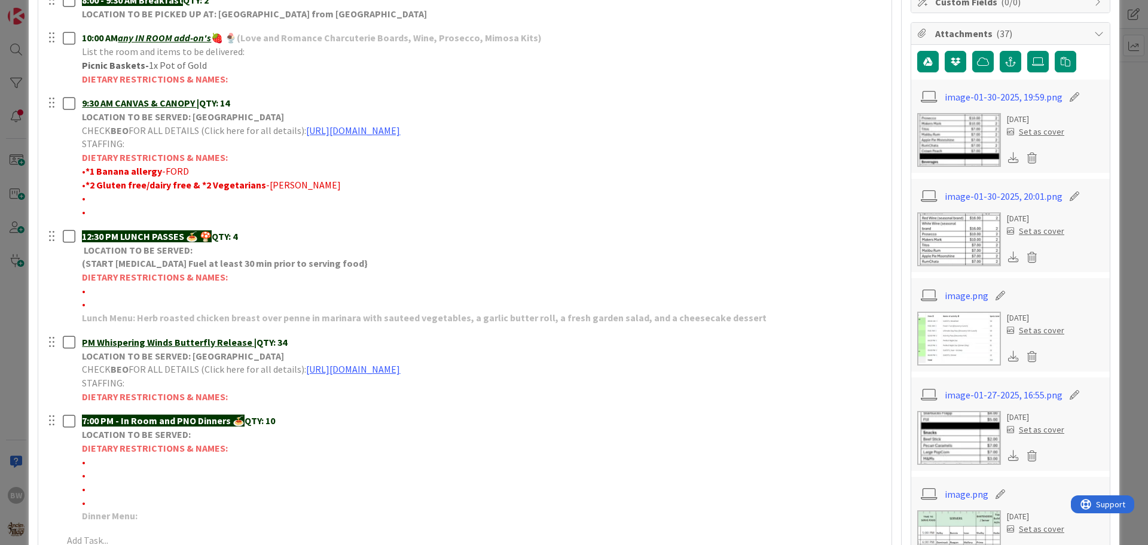
scroll to position [512, 0]
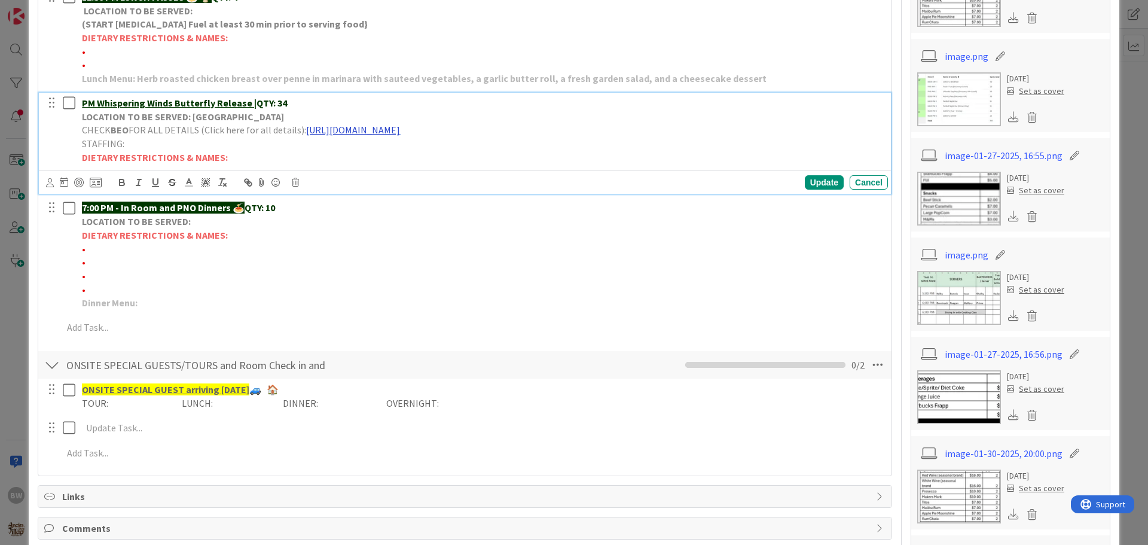
click at [400, 129] on link "[URL][DOMAIN_NAME]" at bounding box center [353, 130] width 94 height 12
click at [460, 155] on link "[URL][DOMAIN_NAME]" at bounding box center [450, 153] width 82 height 16
click at [813, 182] on div "Update" at bounding box center [824, 182] width 39 height 14
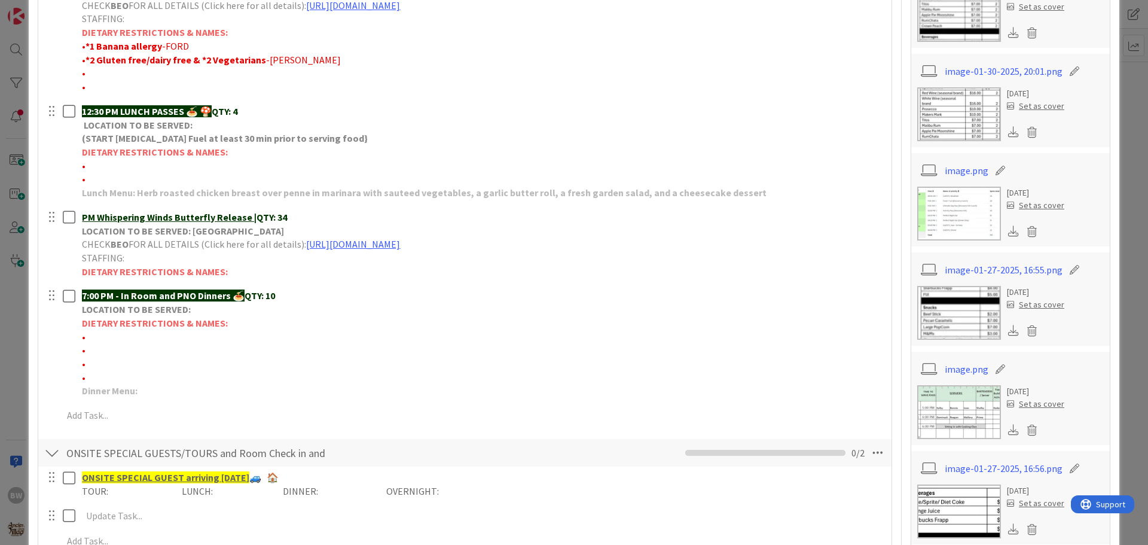
scroll to position [332, 0]
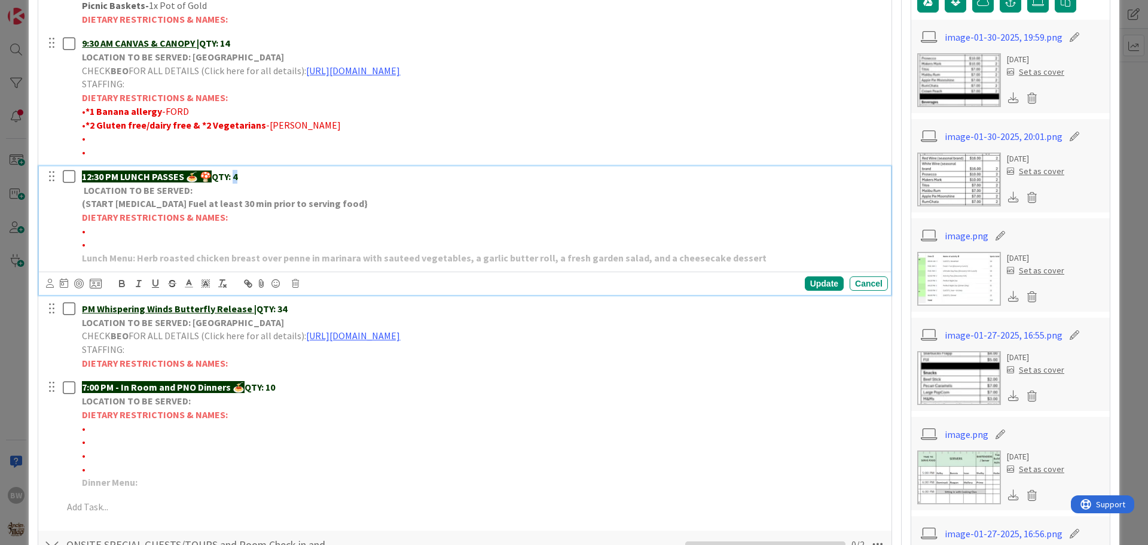
drag, startPoint x: 247, startPoint y: 175, endPoint x: 237, endPoint y: 176, distance: 9.6
click at [237, 176] on p "12:30 PM LUNCH PASSES 🍝 🍄 QTY: 4" at bounding box center [482, 177] width 801 height 14
click at [813, 278] on div "Update" at bounding box center [824, 283] width 39 height 14
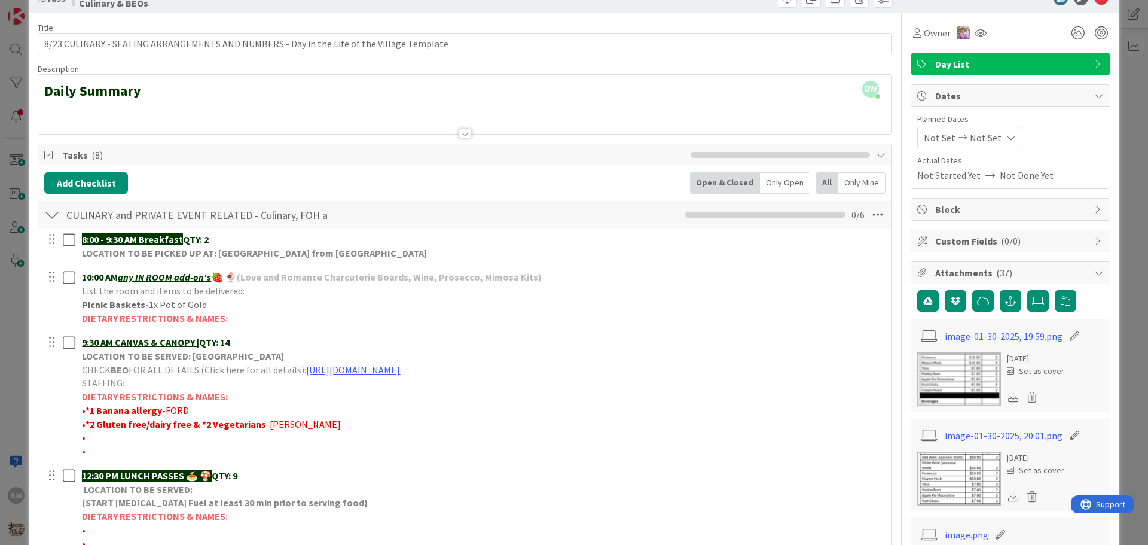
scroll to position [0, 0]
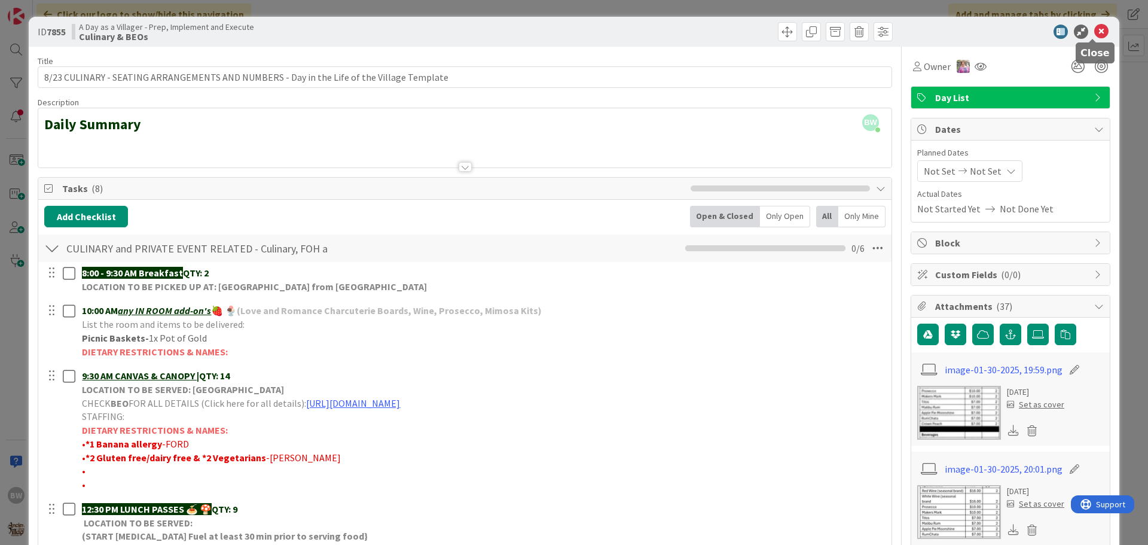
click at [1097, 26] on icon at bounding box center [1101, 32] width 14 height 14
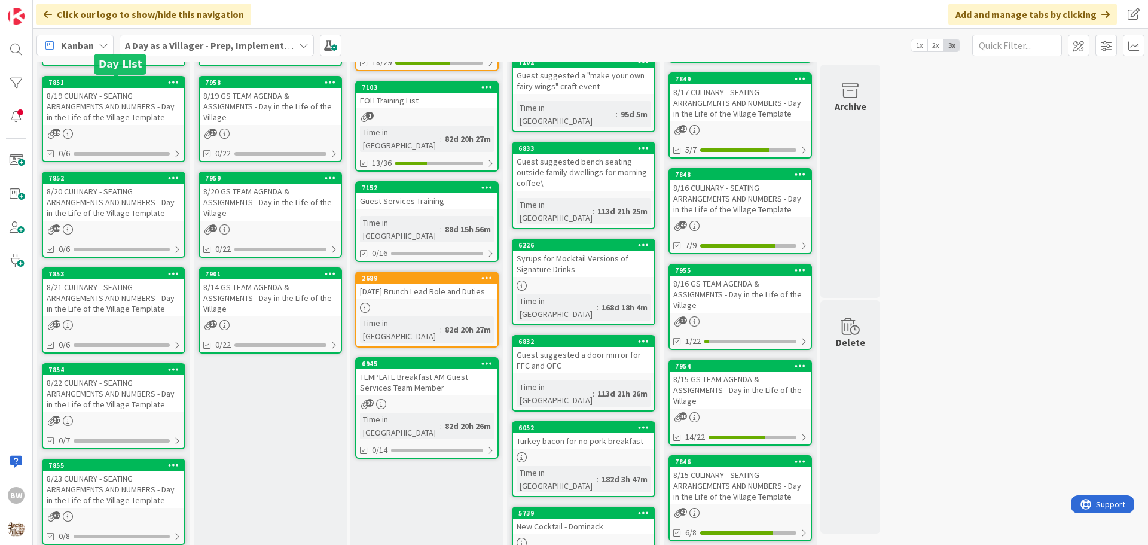
click at [111, 86] on div "7851" at bounding box center [116, 82] width 136 height 8
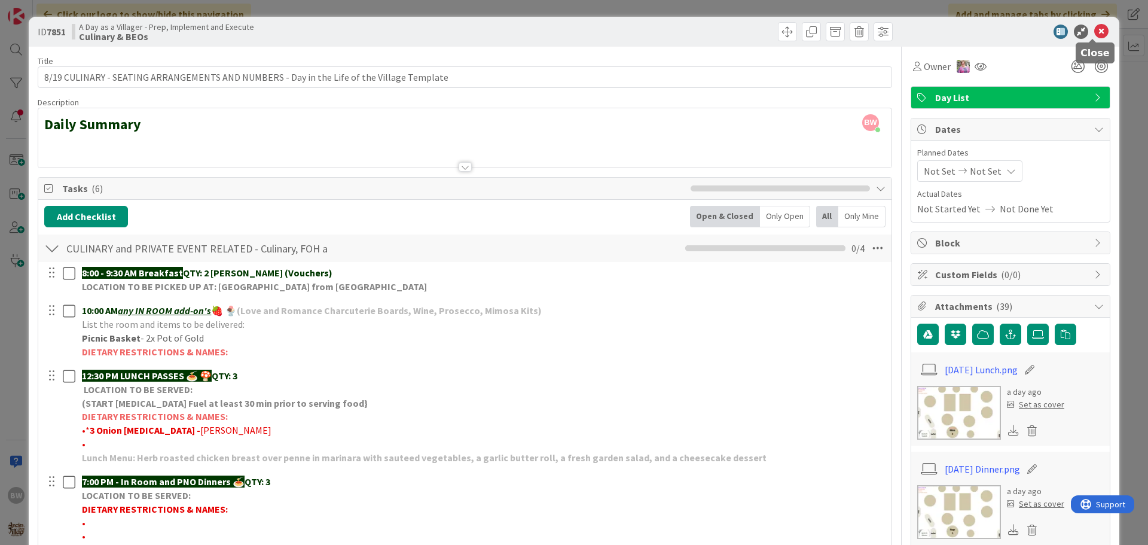
click at [1097, 32] on icon at bounding box center [1101, 32] width 14 height 14
